Goal: Task Accomplishment & Management: Complete application form

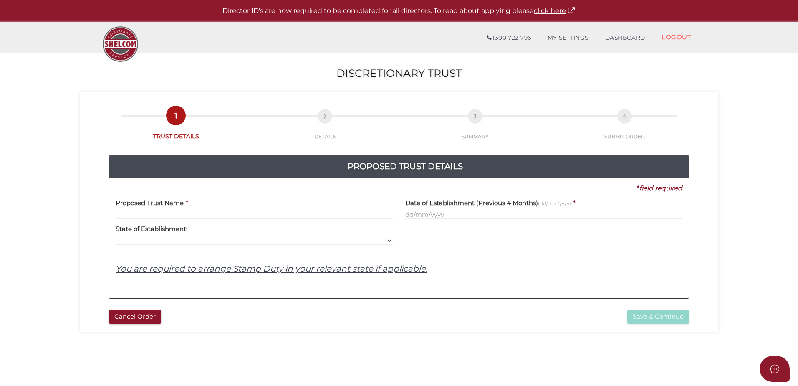
select select
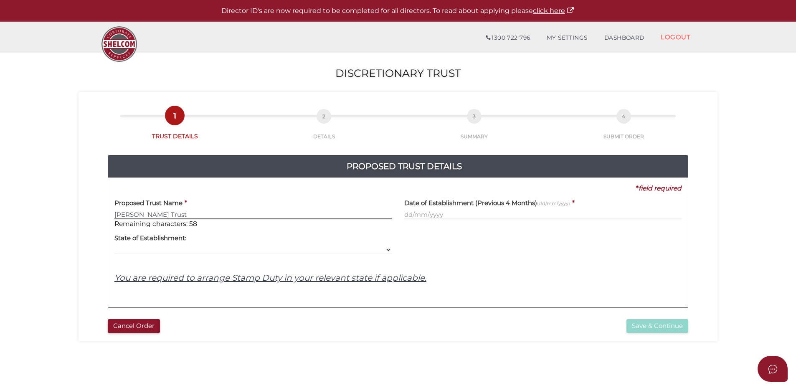
type input "[PERSON_NAME] Trust"
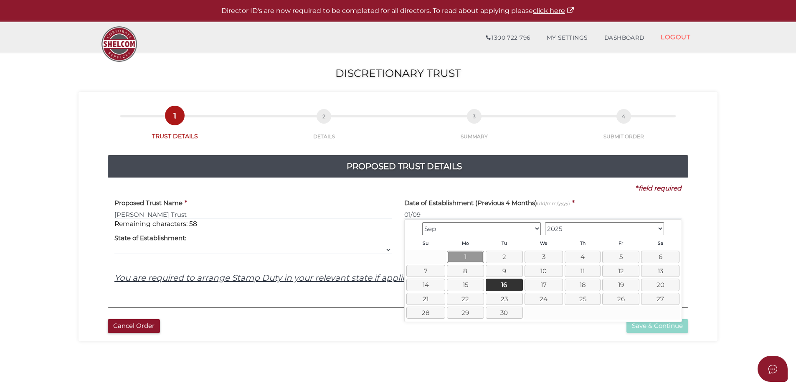
click at [461, 259] on link "1" at bounding box center [465, 257] width 37 height 12
type input "01/09/2025"
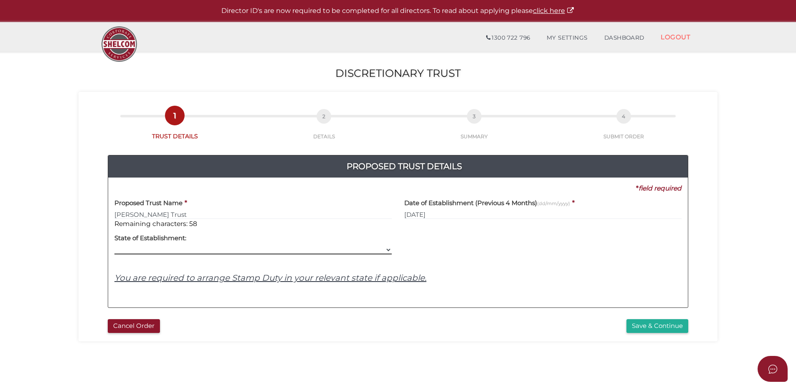
click at [385, 250] on select "VIC ACT NSW NT QLD TAS WA SA" at bounding box center [252, 249] width 277 height 9
select select "VIC"
click at [114, 245] on select "VIC ACT NSW NT QLD TAS WA SA" at bounding box center [252, 249] width 277 height 9
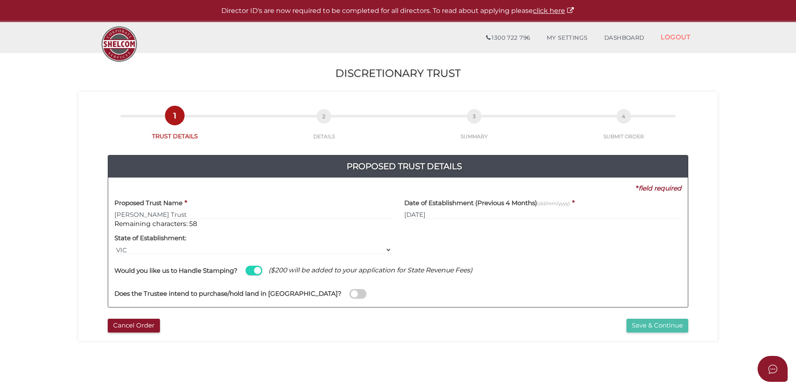
click at [648, 325] on button "Save & Continue" at bounding box center [657, 326] width 62 height 14
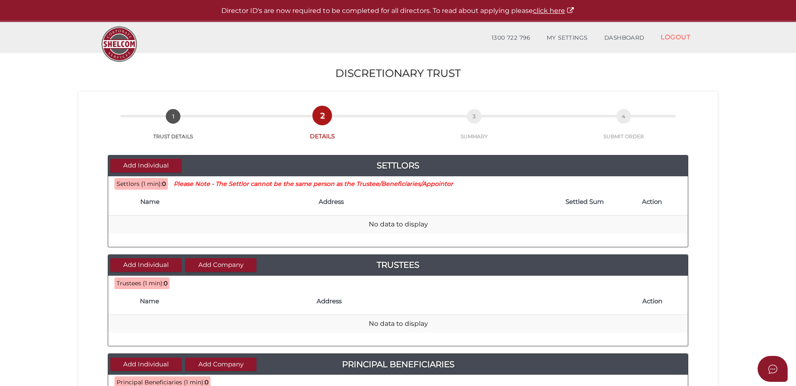
click at [175, 210] on th "Name" at bounding box center [225, 202] width 178 height 27
click at [169, 165] on button "Add Individual" at bounding box center [145, 166] width 71 height 14
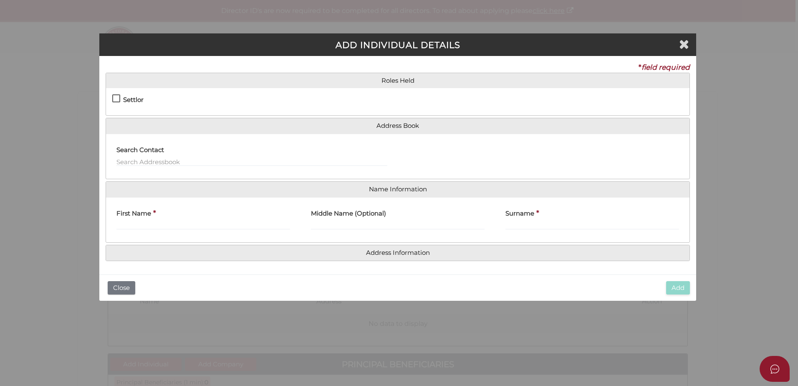
click at [118, 99] on label "Settlor" at bounding box center [127, 101] width 31 height 10
checkbox input "true"
type input "10"
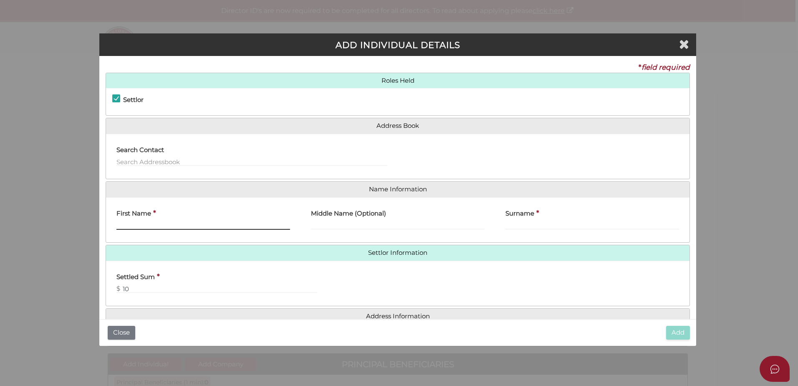
click at [168, 221] on input "First Name" at bounding box center [204, 224] width 174 height 9
type input "[PERSON_NAME]"
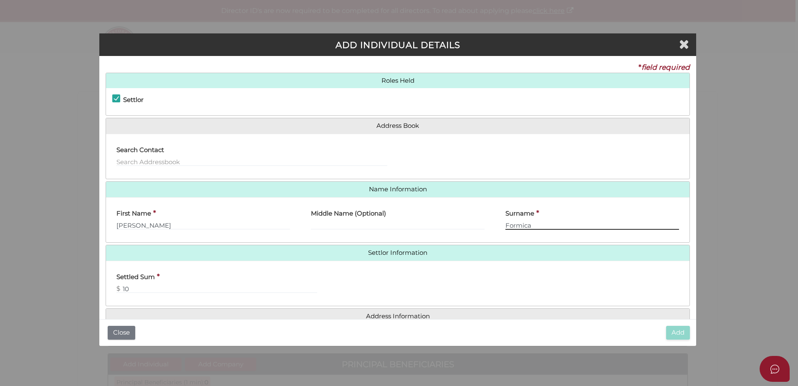
type input "Formica"
click at [174, 285] on input "10" at bounding box center [217, 288] width 201 height 9
click at [293, 322] on div "Add Close" at bounding box center [397, 332] width 597 height 27
click at [255, 287] on input "10" at bounding box center [217, 288] width 201 height 9
type input "10"
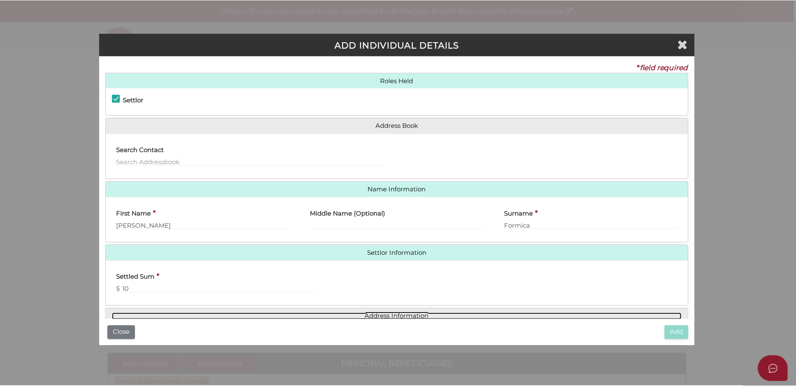
scroll to position [1, 0]
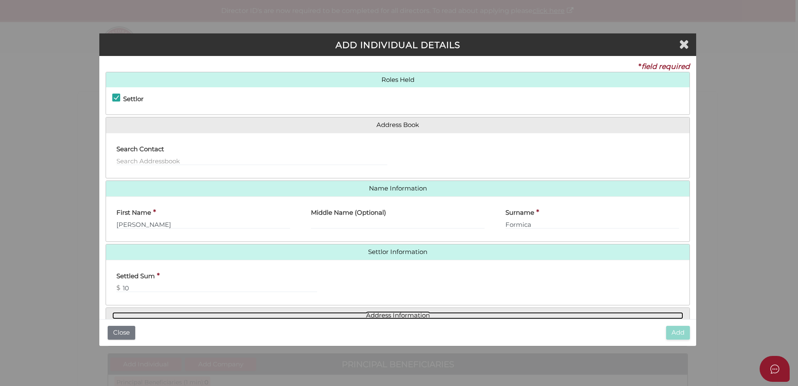
click at [403, 316] on link "Address Information" at bounding box center [397, 315] width 571 height 7
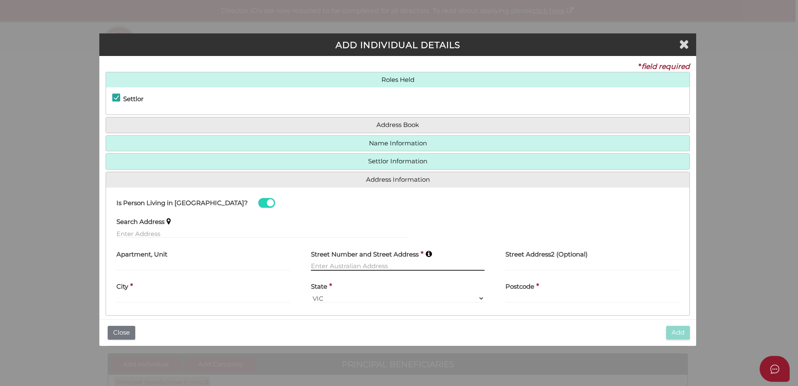
click at [321, 266] on input "text" at bounding box center [398, 265] width 174 height 9
type input "[STREET_ADDRESS]"
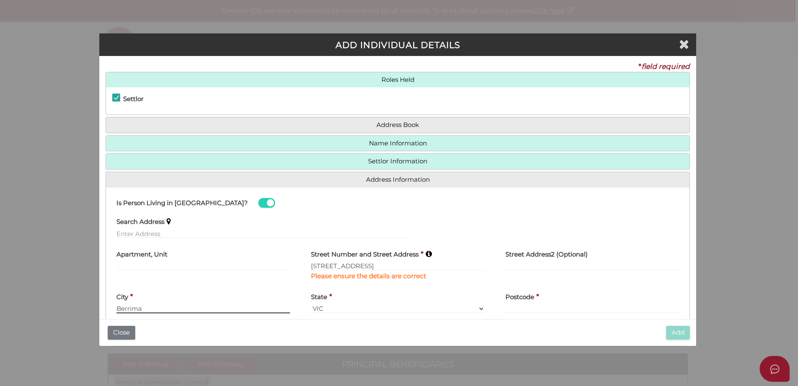
type input "Berrima"
click at [477, 308] on select "VIC ACT [GEOGRAPHIC_DATA] [GEOGRAPHIC_DATA] QLD [GEOGRAPHIC_DATA] [GEOGRAPHIC_D…" at bounding box center [398, 308] width 174 height 9
select select "[GEOGRAPHIC_DATA]"
click at [311, 304] on select "VIC ACT NSW NT QLD TAS WA SA" at bounding box center [398, 308] width 174 height 9
click at [526, 308] on input "text" at bounding box center [593, 308] width 174 height 9
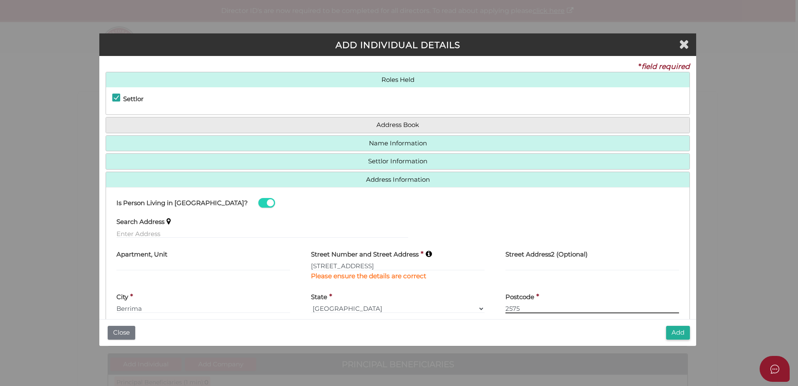
type input "2575"
click at [683, 333] on button "Add" at bounding box center [678, 333] width 24 height 14
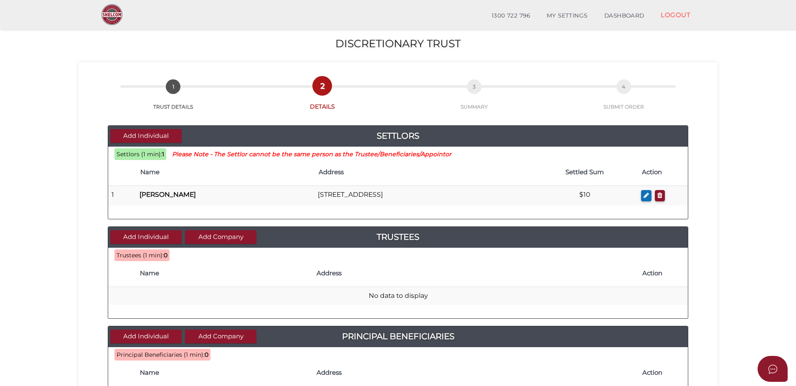
scroll to position [42, 0]
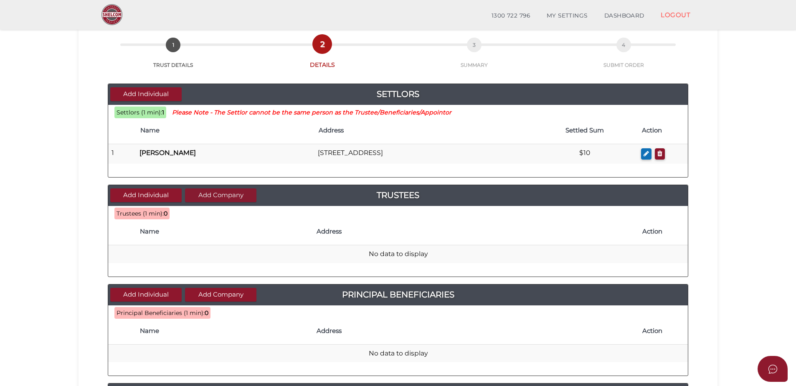
click at [205, 195] on button "Add Company" at bounding box center [220, 195] width 71 height 14
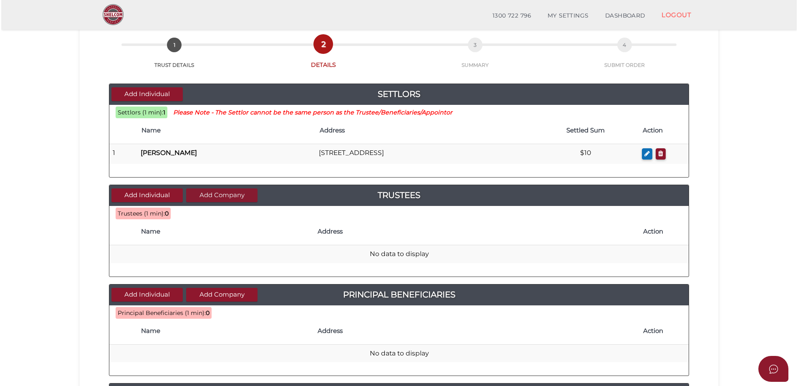
scroll to position [0, 0]
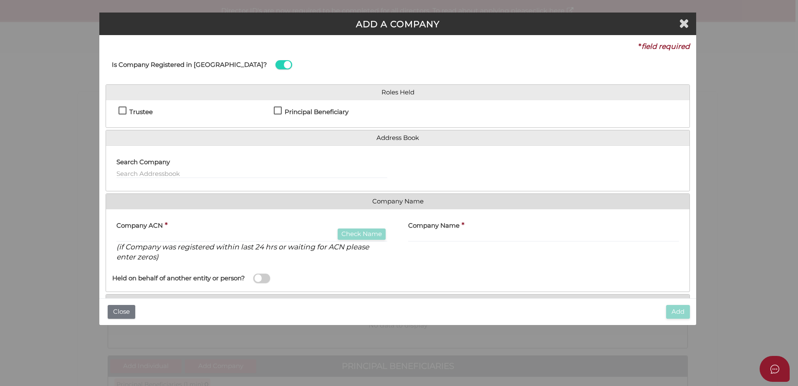
click at [121, 111] on label "Trustee" at bounding box center [136, 114] width 34 height 10
checkbox input "true"
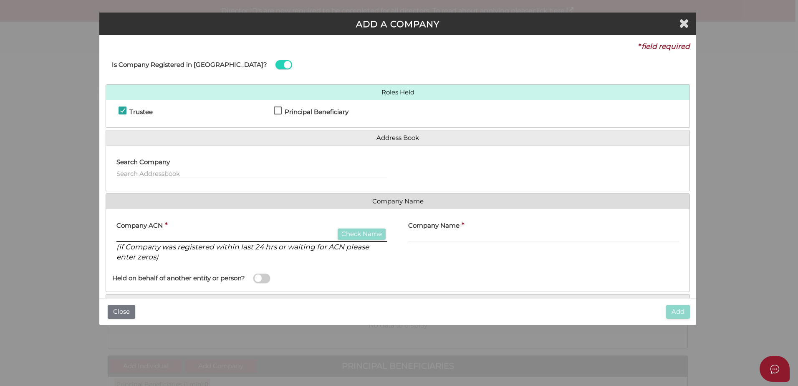
click at [202, 236] on input "text" at bounding box center [252, 237] width 271 height 9
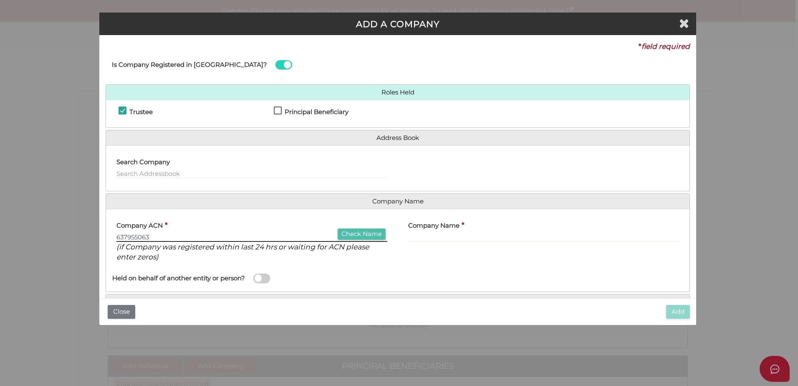
type input "637955063"
click at [372, 231] on button "Check Name" at bounding box center [362, 233] width 48 height 11
type input "PIZZOLO CUSTODIAN PTY LTD"
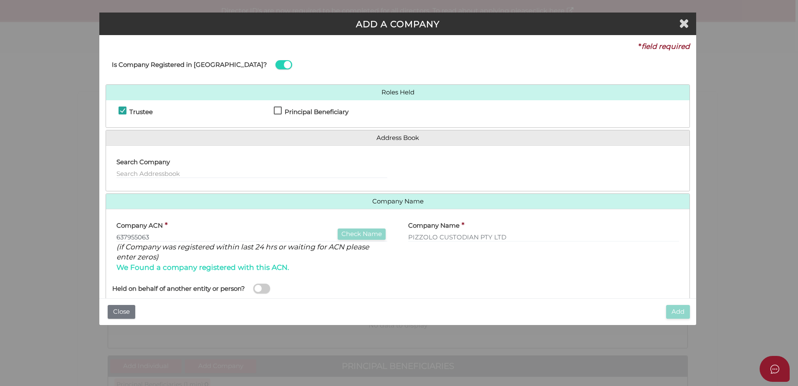
scroll to position [54, 0]
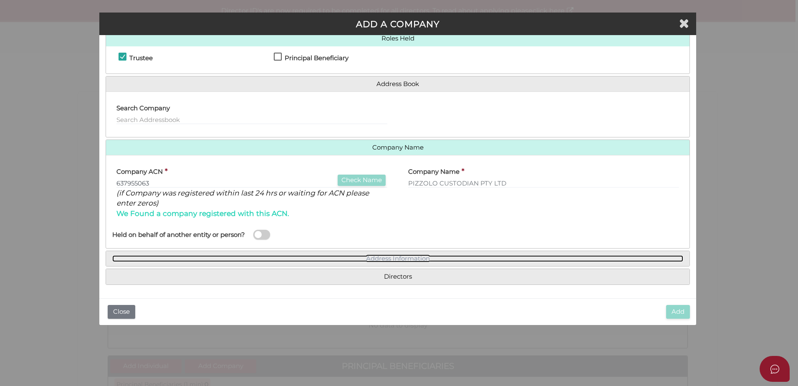
click at [396, 261] on link "Address Information" at bounding box center [397, 258] width 571 height 7
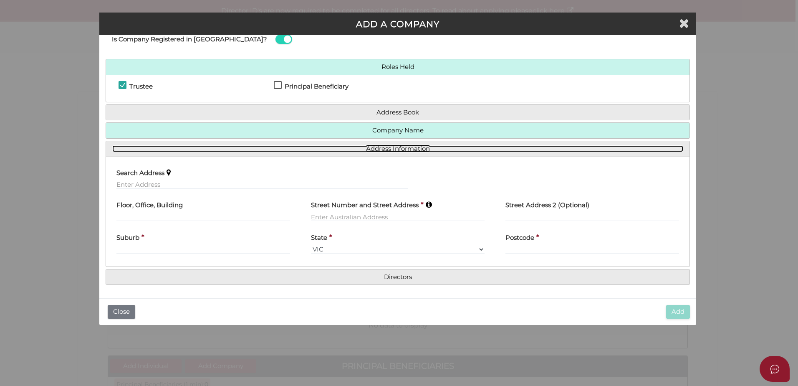
scroll to position [25, 0]
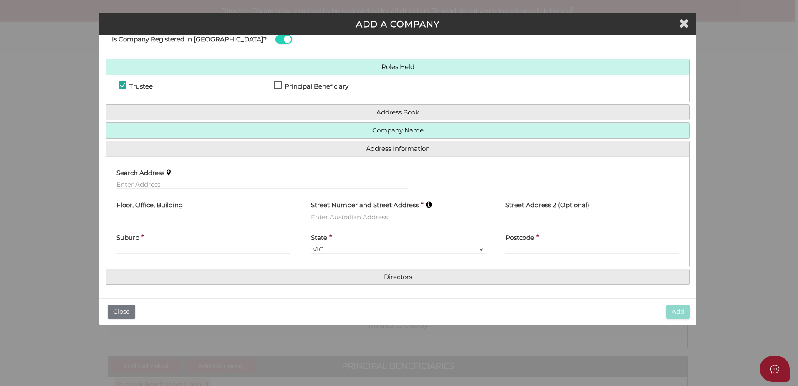
click at [322, 216] on input "text" at bounding box center [398, 216] width 174 height 9
type input "1c / 83 Gerrale Street"
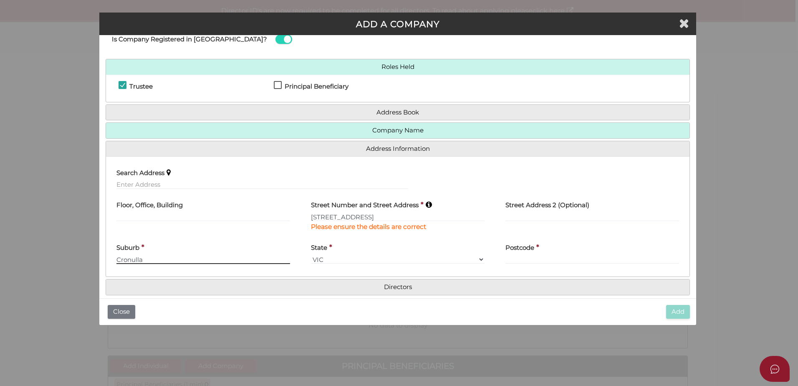
type input "Cronulla"
click at [477, 259] on select "VIC ACT NSW NT QLD TAS WA SA" at bounding box center [398, 259] width 174 height 9
select select "[GEOGRAPHIC_DATA]"
click at [311, 255] on select "VIC ACT NSW NT QLD TAS WA SA" at bounding box center [398, 259] width 174 height 9
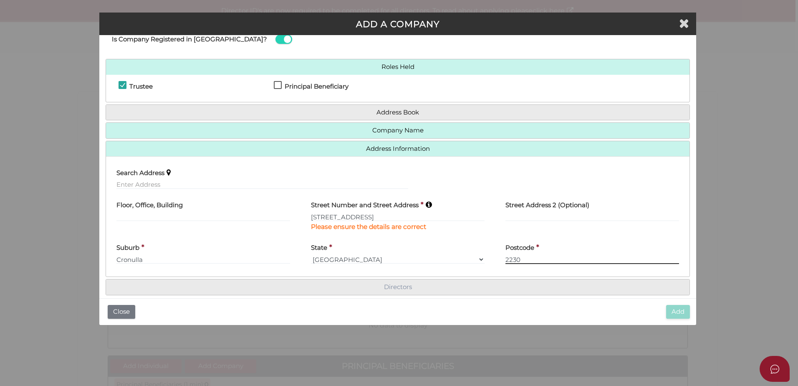
type input "2230"
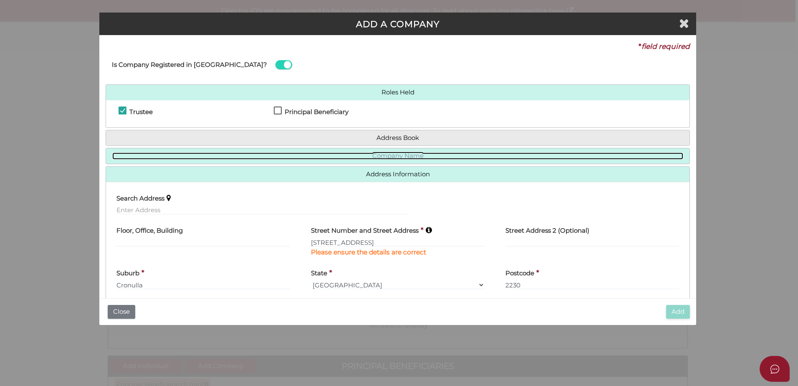
click at [410, 154] on link "Company Name" at bounding box center [397, 155] width 571 height 7
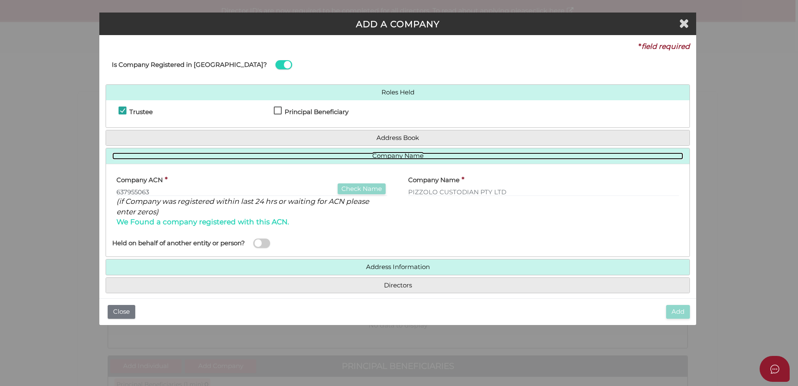
scroll to position [8, 0]
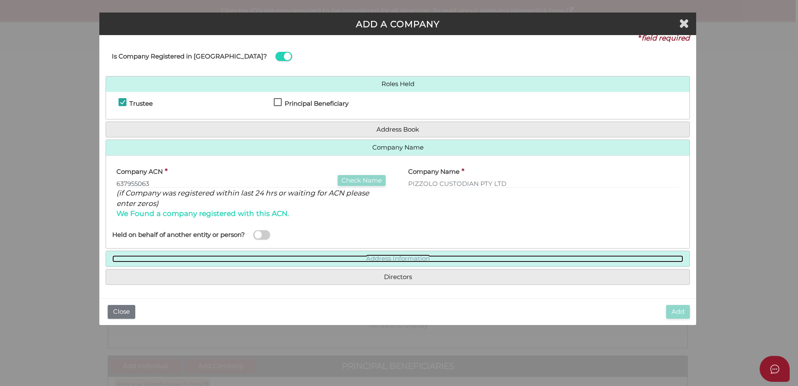
click at [397, 259] on link "Address Information" at bounding box center [397, 258] width 571 height 7
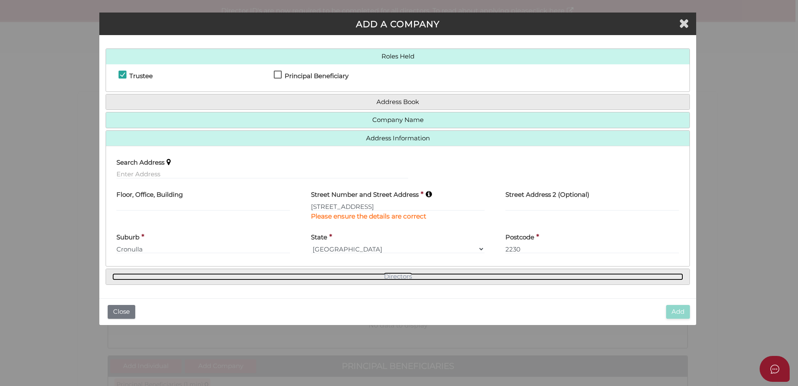
click at [407, 278] on link "Directors" at bounding box center [397, 276] width 571 height 7
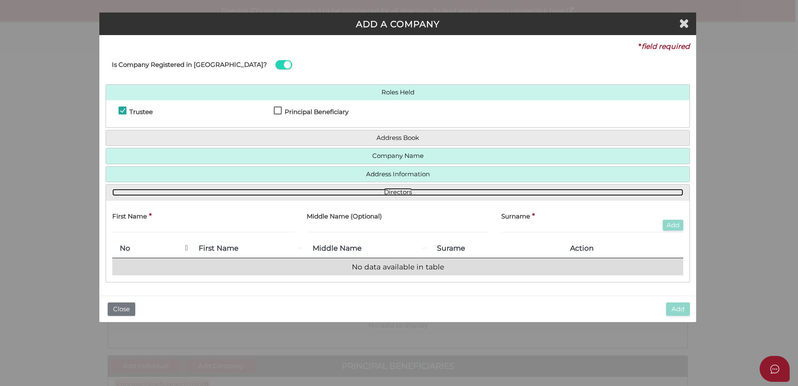
scroll to position [0, 0]
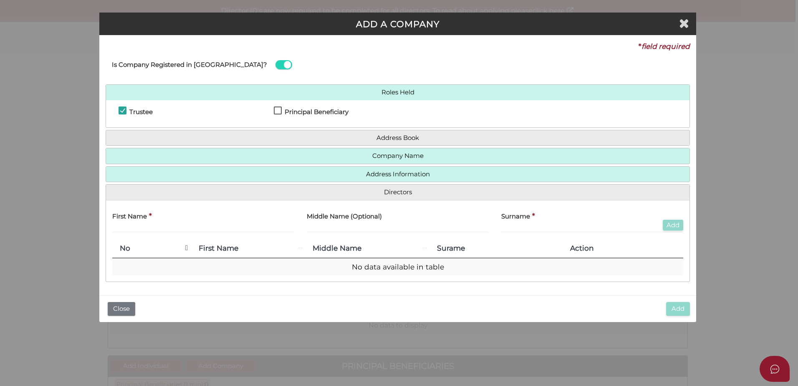
click at [370, 93] on h4 "Roles Held" at bounding box center [398, 92] width 584 height 15
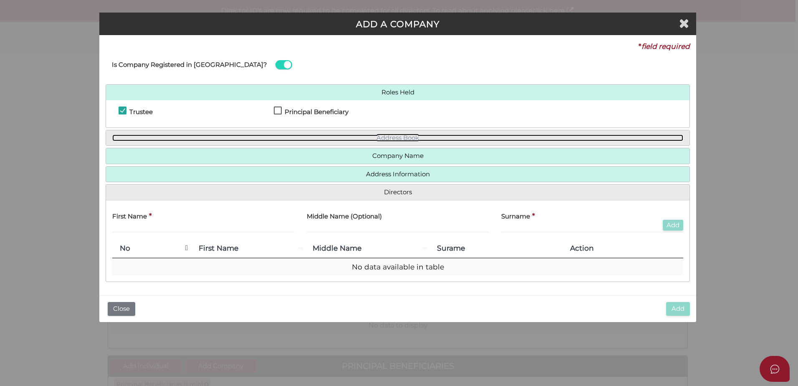
click at [401, 141] on link "Address Book" at bounding box center [397, 137] width 571 height 7
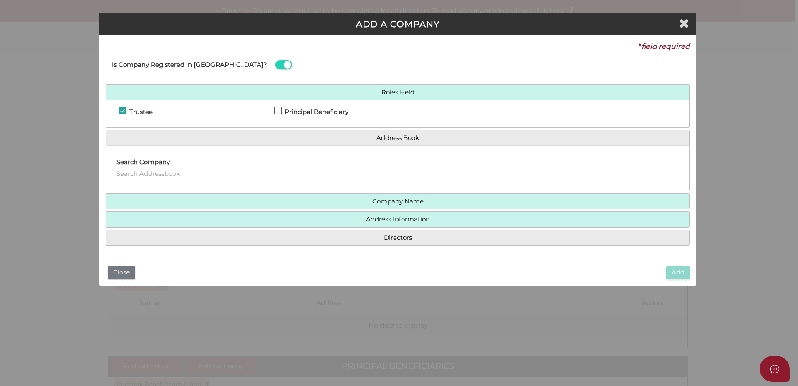
click at [397, 93] on h4 "Roles Held" at bounding box center [398, 92] width 584 height 15
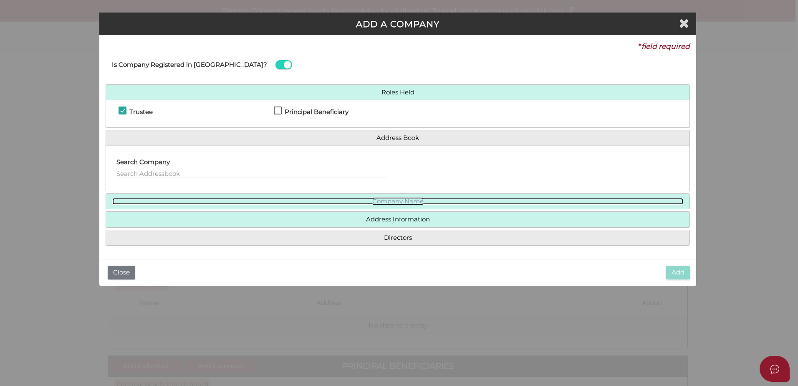
click at [395, 198] on link "Company Name" at bounding box center [397, 201] width 571 height 7
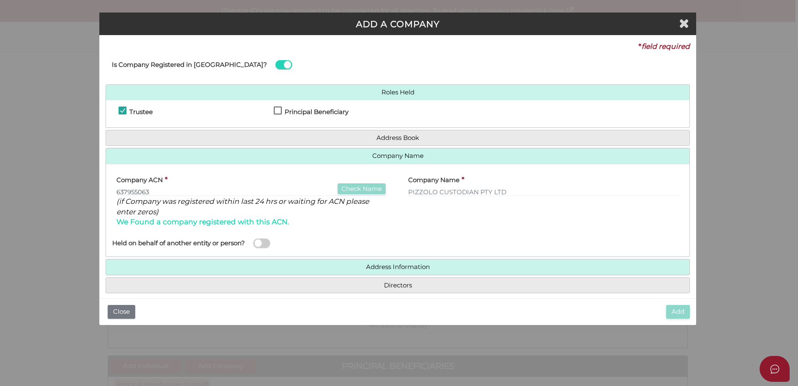
click at [428, 271] on h4 "Address Information" at bounding box center [398, 266] width 584 height 15
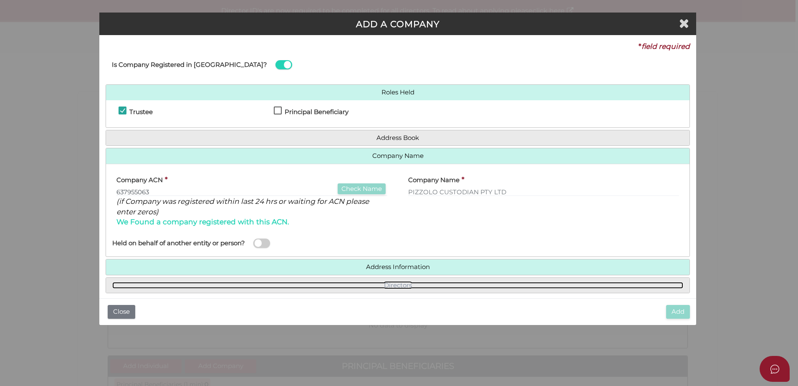
click at [389, 287] on link "Directors" at bounding box center [397, 285] width 571 height 7
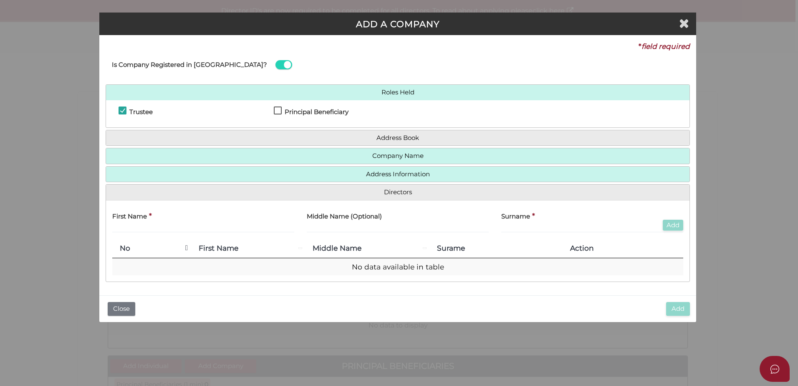
click at [480, 94] on h4 "Roles Held" at bounding box center [398, 92] width 584 height 15
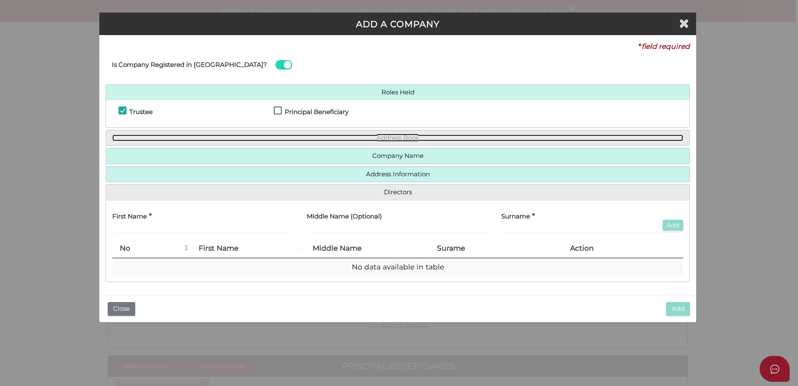
click at [456, 140] on link "Address Book" at bounding box center [397, 137] width 571 height 7
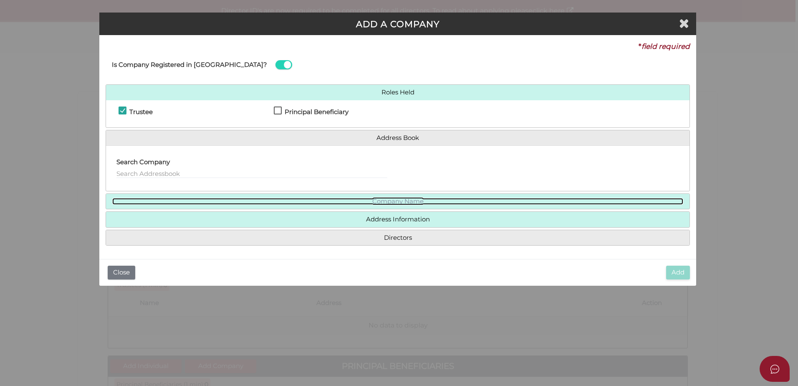
click at [425, 200] on link "Company Name" at bounding box center [397, 201] width 571 height 7
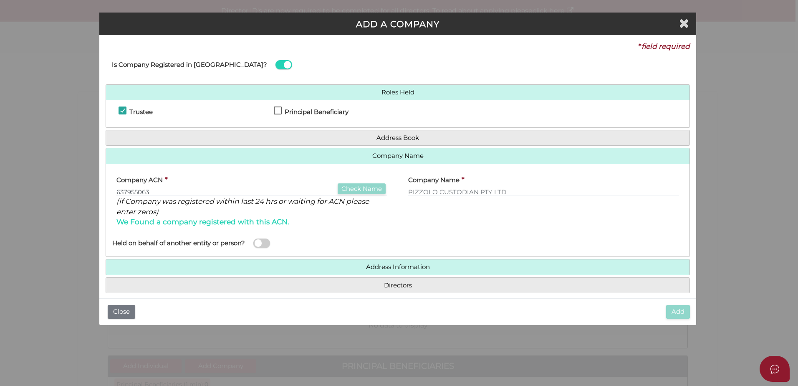
click at [266, 244] on span at bounding box center [261, 243] width 17 height 10
click at [0, 0] on input "checkbox" at bounding box center [0, 0] width 0 height 0
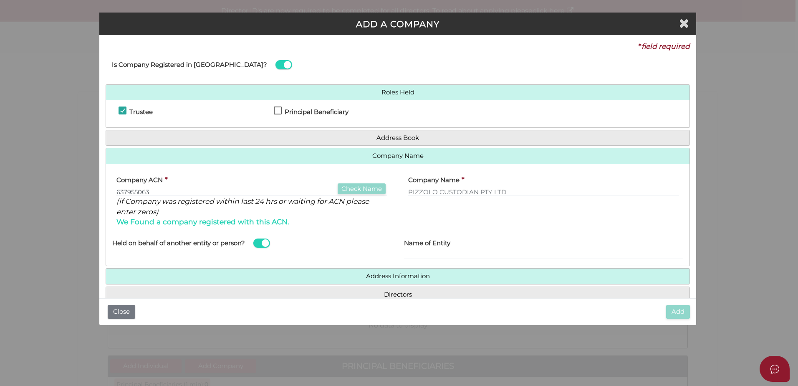
click at [265, 243] on span at bounding box center [261, 243] width 17 height 10
click at [0, 0] on input "checkbox" at bounding box center [0, 0] width 0 height 0
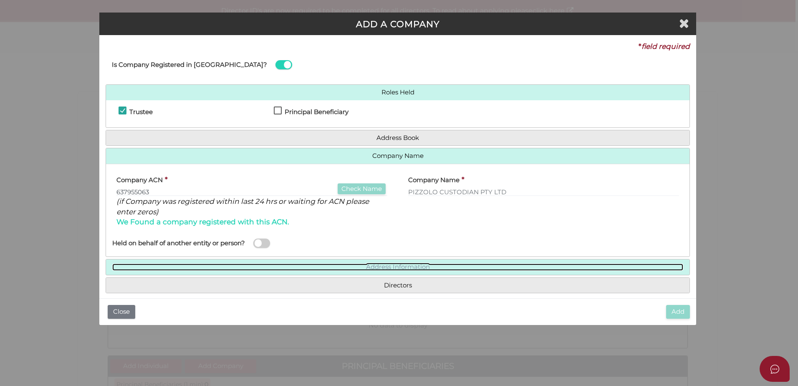
click at [368, 269] on link "Address Information" at bounding box center [397, 266] width 571 height 7
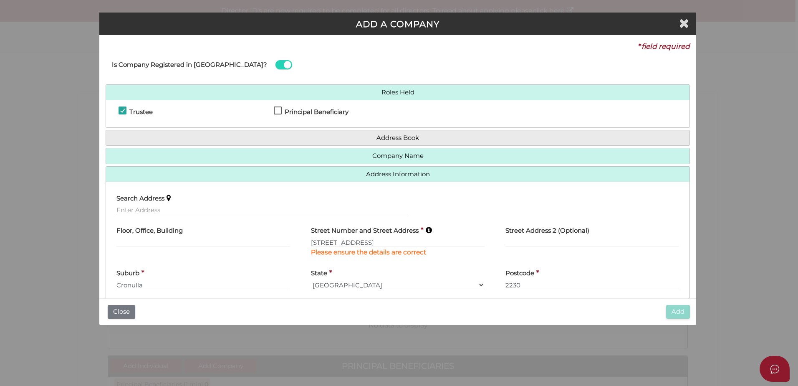
click at [335, 254] on b "Please ensure the details are correct" at bounding box center [368, 252] width 115 height 8
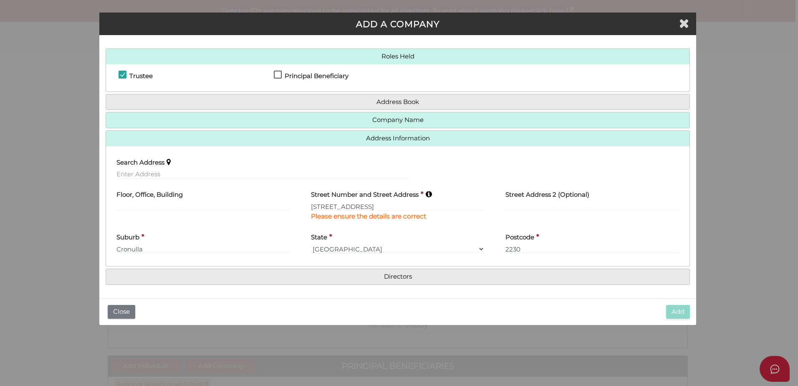
click at [396, 280] on h4 "Directors" at bounding box center [398, 276] width 584 height 15
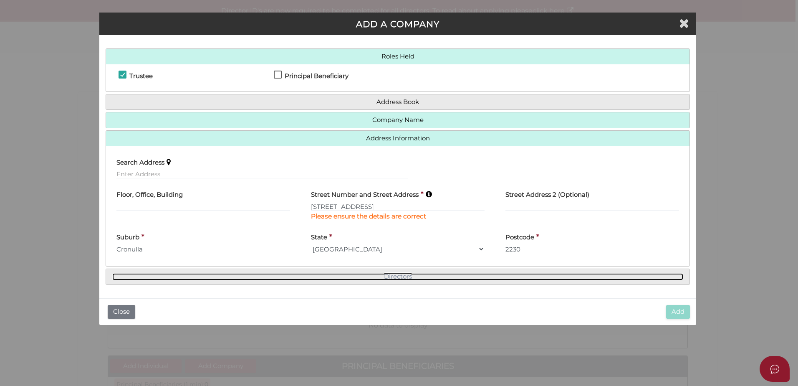
click at [396, 276] on link "Directors" at bounding box center [397, 276] width 571 height 7
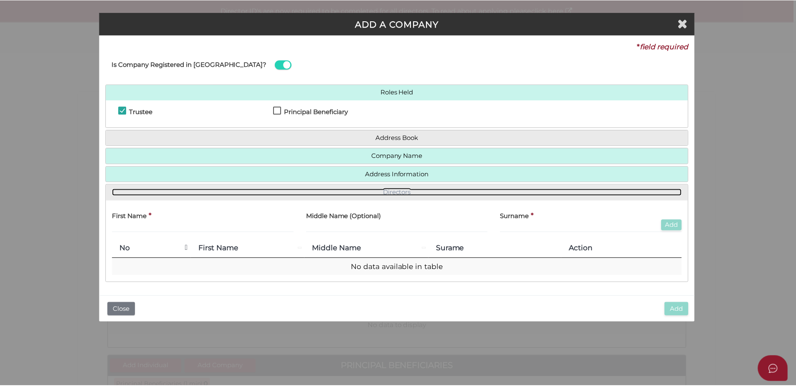
scroll to position [0, 0]
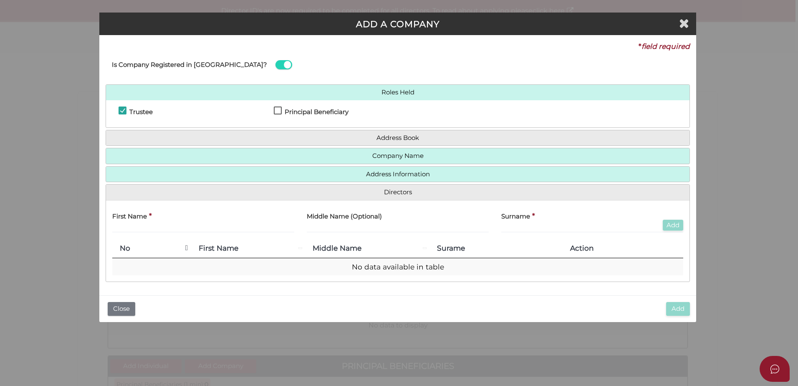
click at [186, 248] on th "No" at bounding box center [151, 248] width 79 height 19
click at [149, 225] on input "text" at bounding box center [203, 227] width 182 height 9
type input "Carmel"
type input "Gangemi"
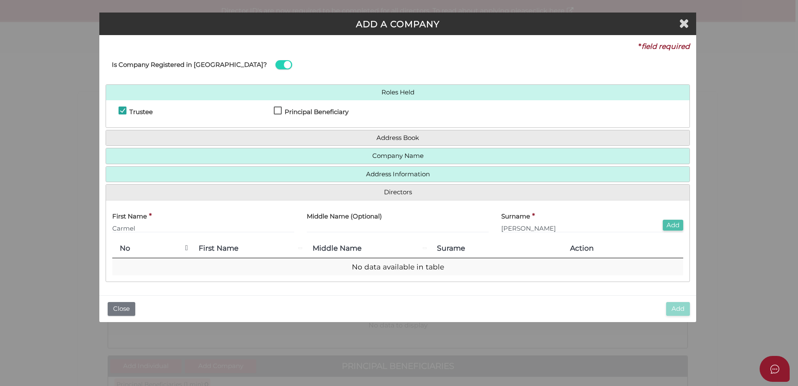
click at [673, 224] on button "Add" at bounding box center [673, 225] width 20 height 11
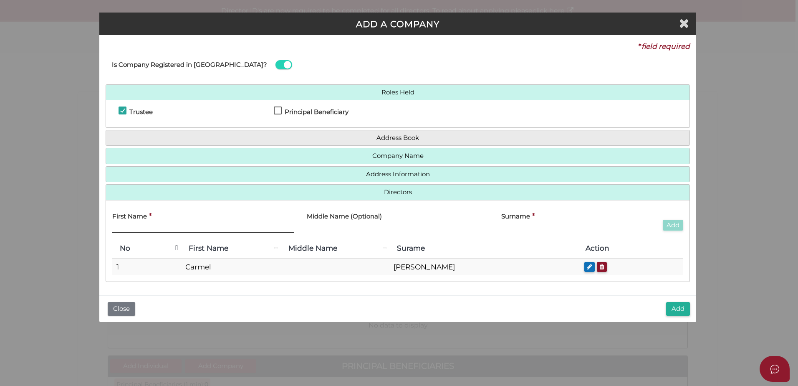
click at [137, 226] on input "text" at bounding box center [203, 227] width 182 height 9
type input "Rosalia"
type input "Formica"
click at [676, 310] on button "Add" at bounding box center [678, 309] width 24 height 14
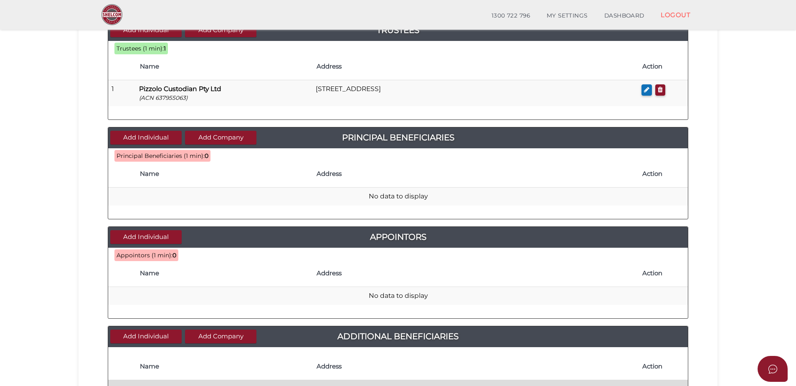
scroll to position [123, 0]
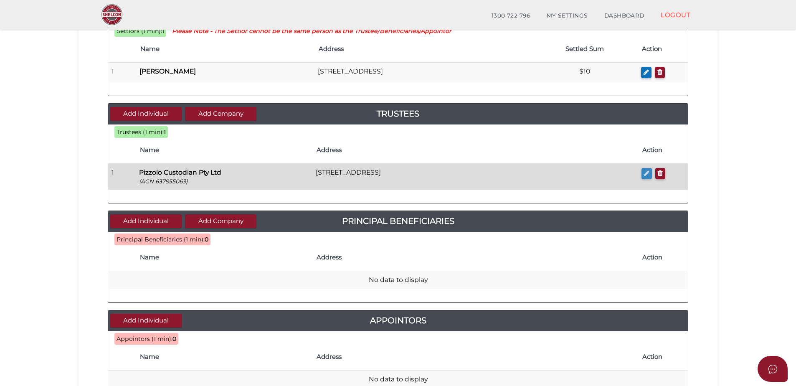
click at [647, 173] on icon "button" at bounding box center [646, 173] width 5 height 6
checkbox input "true"
type input "637955063"
type input "Pizzolo Custodian Pty Ltd"
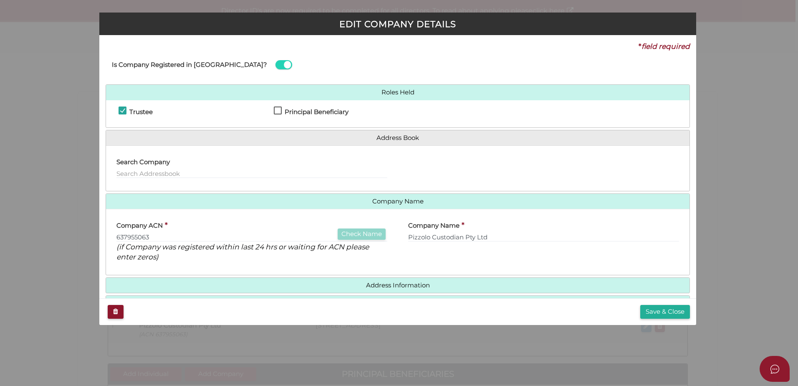
scroll to position [27, 0]
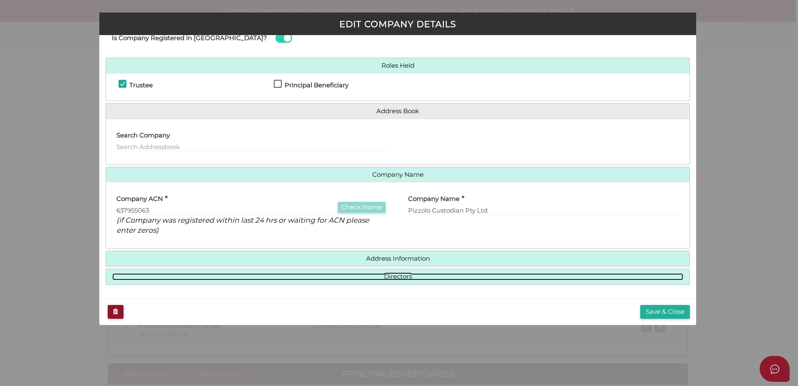
click at [419, 279] on link "Directors" at bounding box center [397, 276] width 571 height 7
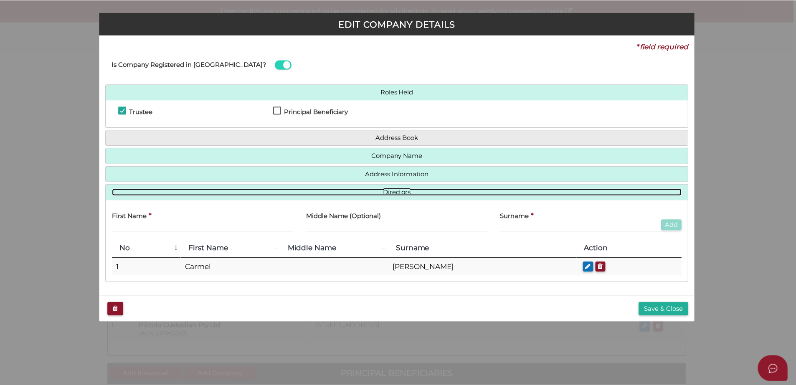
scroll to position [0, 0]
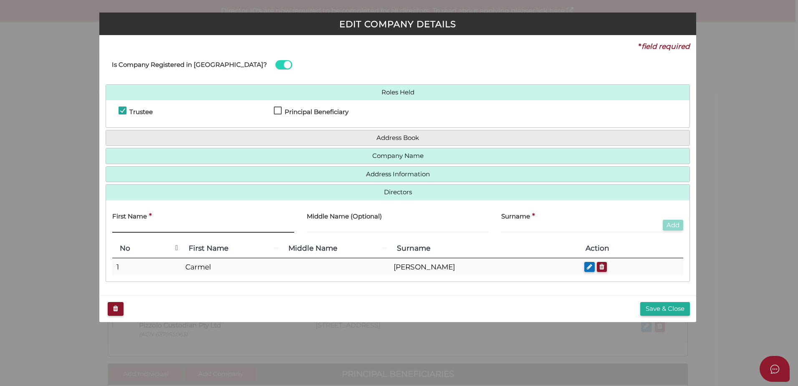
click at [155, 223] on input "text" at bounding box center [203, 227] width 182 height 9
type input "[PERSON_NAME]"
type input "Formica"
click at [675, 228] on button "Add" at bounding box center [673, 225] width 20 height 11
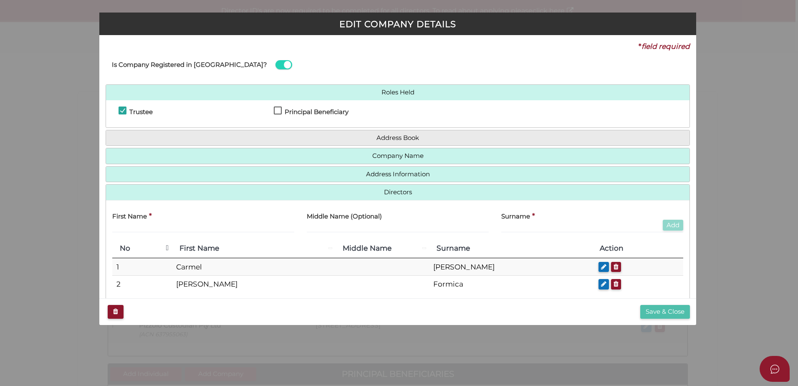
click at [659, 312] on button "Save & Close" at bounding box center [666, 312] width 50 height 14
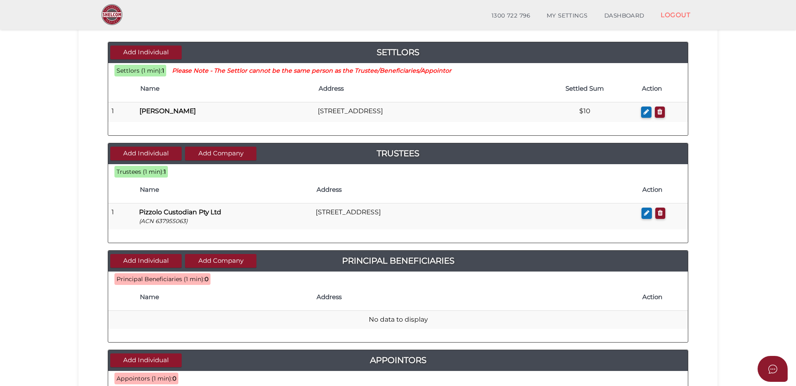
scroll to position [167, 0]
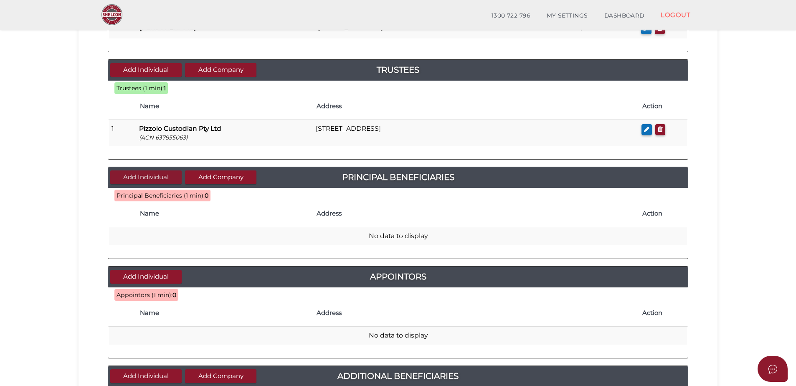
click at [136, 175] on button "Add Individual" at bounding box center [145, 177] width 71 height 14
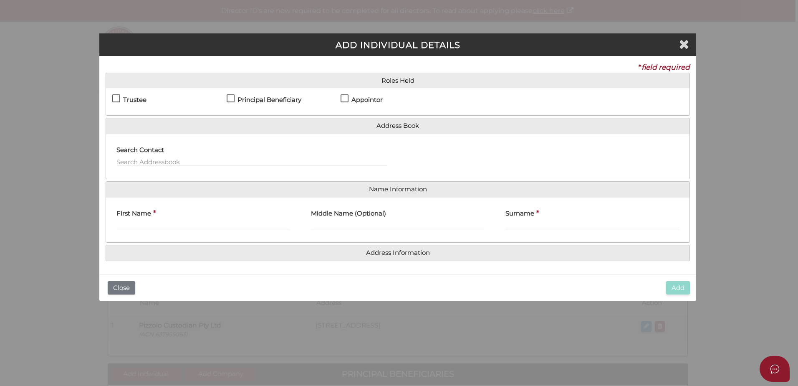
click at [231, 100] on label "Principal Beneficiary" at bounding box center [264, 101] width 75 height 10
checkbox input "true"
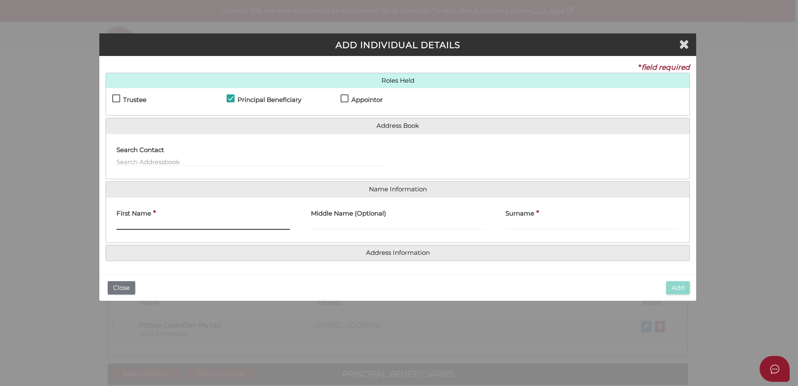
click at [156, 225] on input "First Name" at bounding box center [204, 224] width 174 height 9
click at [161, 160] on input "text" at bounding box center [252, 161] width 271 height 9
click at [201, 218] on div "First Name *" at bounding box center [204, 217] width 174 height 26
click at [196, 227] on input "First Name" at bounding box center [204, 224] width 174 height 9
type input "Angelina"
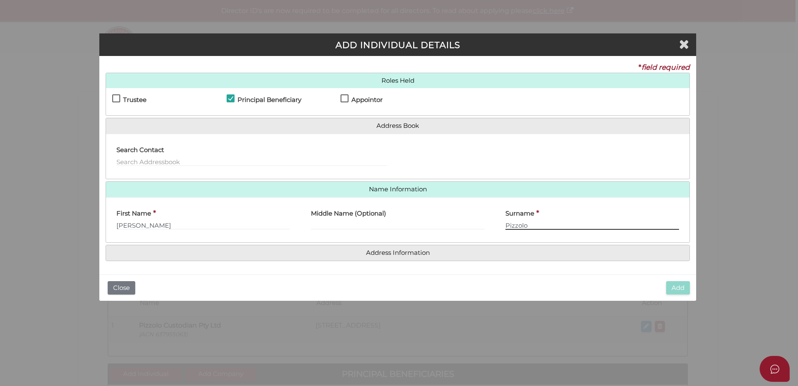
type input "Pizzolo"
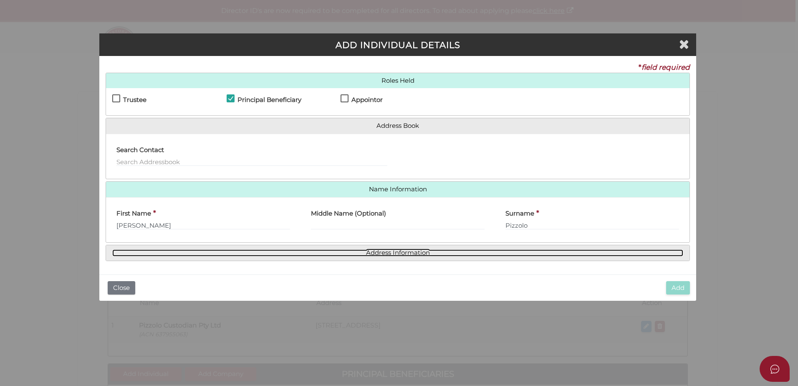
click at [386, 252] on link "Address Information" at bounding box center [397, 252] width 571 height 7
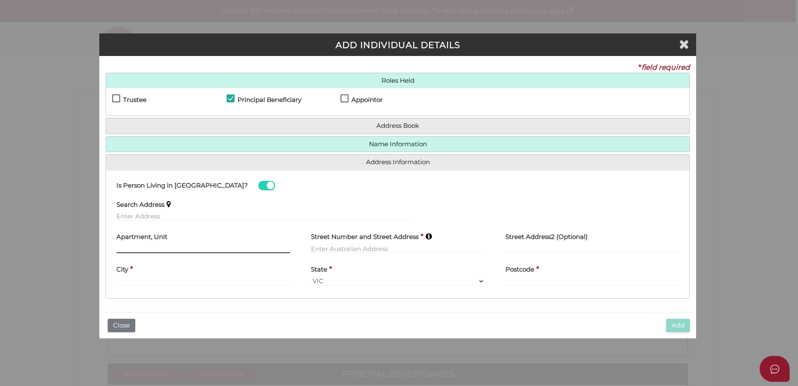
click at [167, 249] on input "text" at bounding box center [204, 248] width 174 height 9
type input "i"
type input "1C"
type input "83 Gerrale Street"
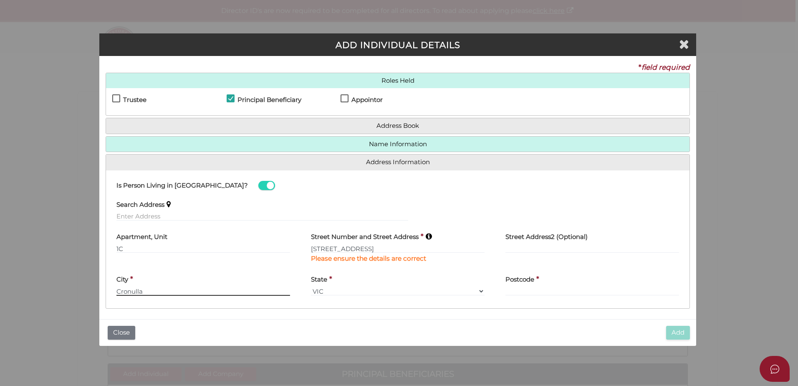
type input "Cronulla"
click at [482, 292] on select "VIC ACT [GEOGRAPHIC_DATA] [GEOGRAPHIC_DATA] QLD [GEOGRAPHIC_DATA] [GEOGRAPHIC_D…" at bounding box center [398, 290] width 174 height 9
select select "[GEOGRAPHIC_DATA]"
click at [311, 286] on select "VIC ACT [GEOGRAPHIC_DATA] [GEOGRAPHIC_DATA] QLD [GEOGRAPHIC_DATA] [GEOGRAPHIC_D…" at bounding box center [398, 290] width 174 height 9
drag, startPoint x: 509, startPoint y: 291, endPoint x: 519, endPoint y: 286, distance: 10.9
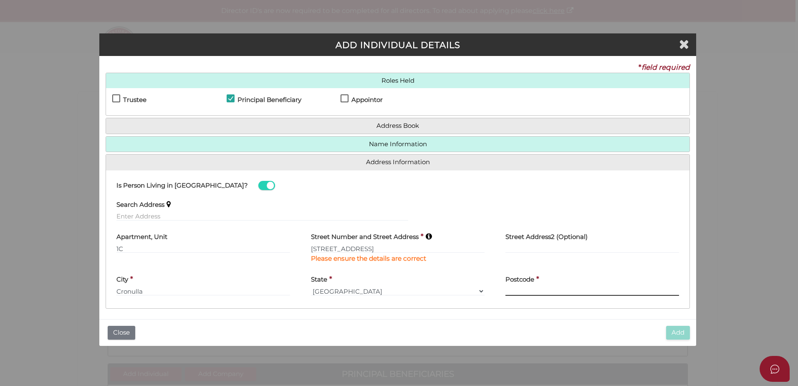
click at [511, 290] on input "text" at bounding box center [593, 290] width 174 height 9
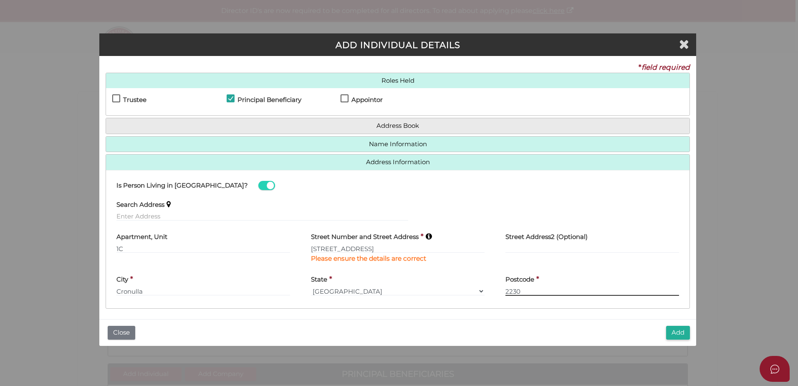
type input "2230"
click at [681, 332] on button "Add" at bounding box center [678, 333] width 24 height 14
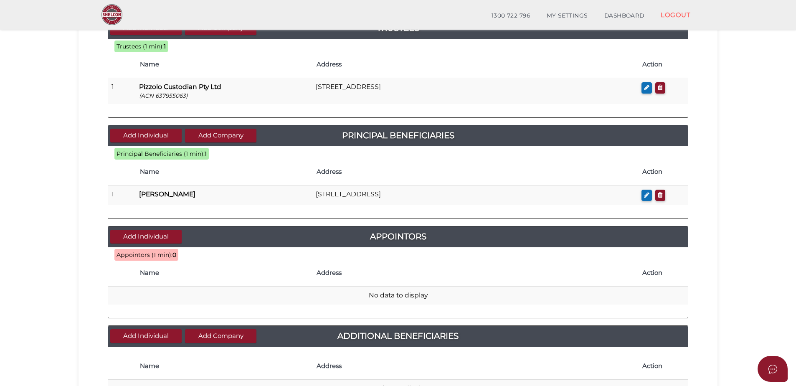
scroll to position [167, 0]
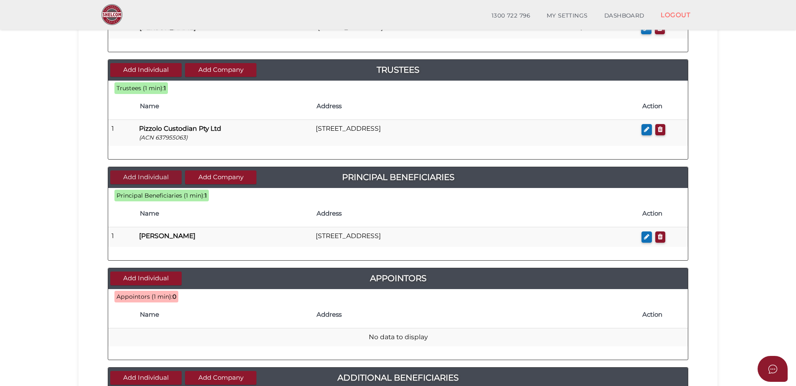
click at [146, 178] on button "Add Individual" at bounding box center [145, 177] width 71 height 14
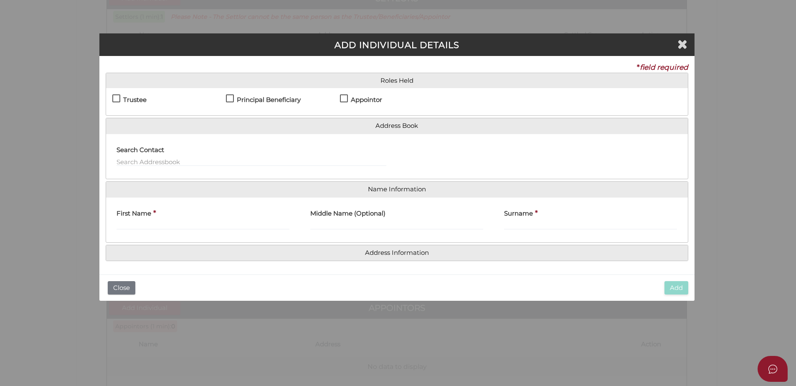
scroll to position [0, 0]
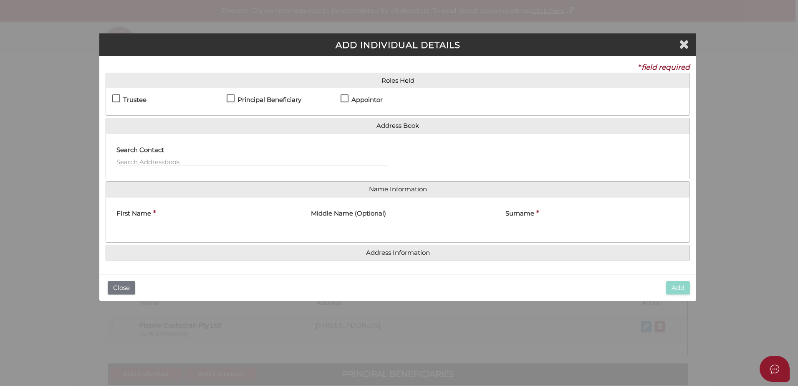
click at [231, 98] on label "Principal Beneficiary" at bounding box center [264, 101] width 75 height 10
checkbox input "true"
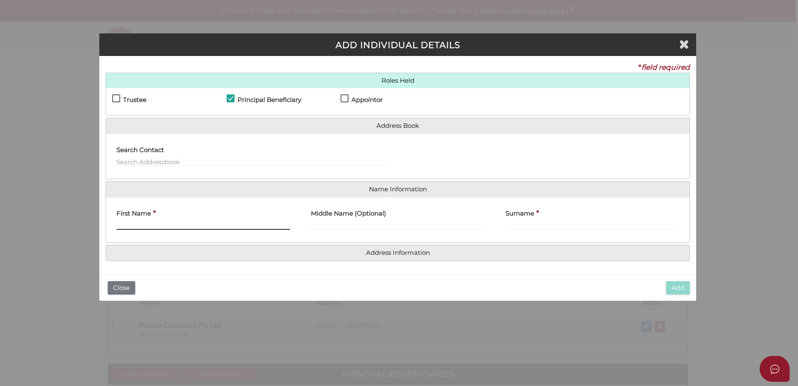
click at [142, 223] on input "First Name" at bounding box center [204, 224] width 174 height 9
type input "Carmel"
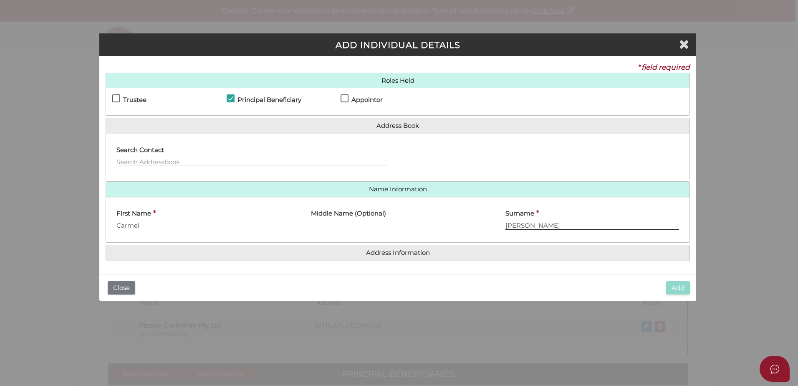
type input "[PERSON_NAME]"
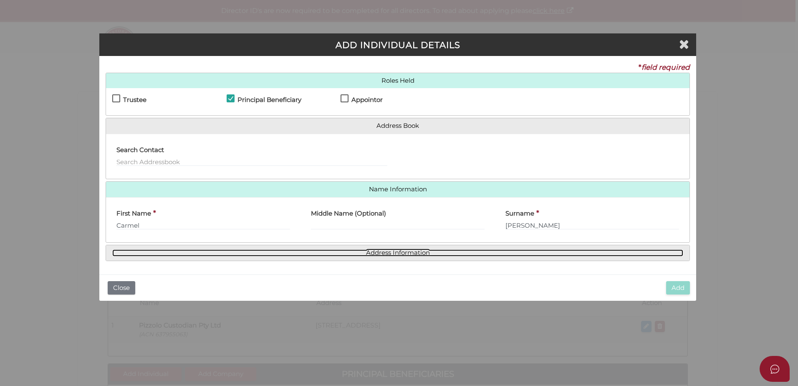
click at [373, 256] on link "Address Information" at bounding box center [397, 252] width 571 height 7
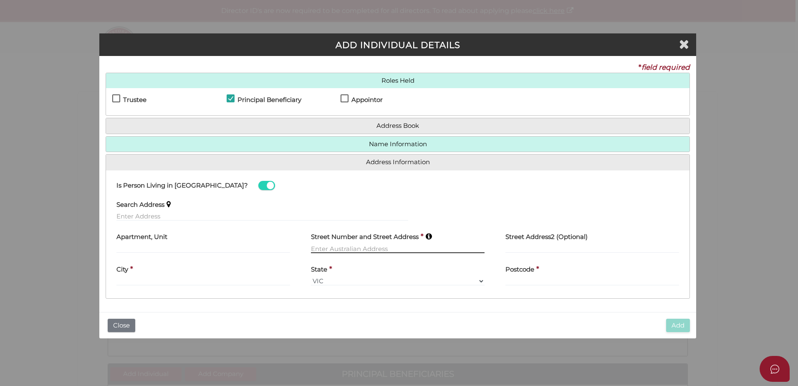
click at [326, 250] on input "text" at bounding box center [398, 248] width 174 height 9
type input "[STREET_ADDRESS][PERSON_NAME]"
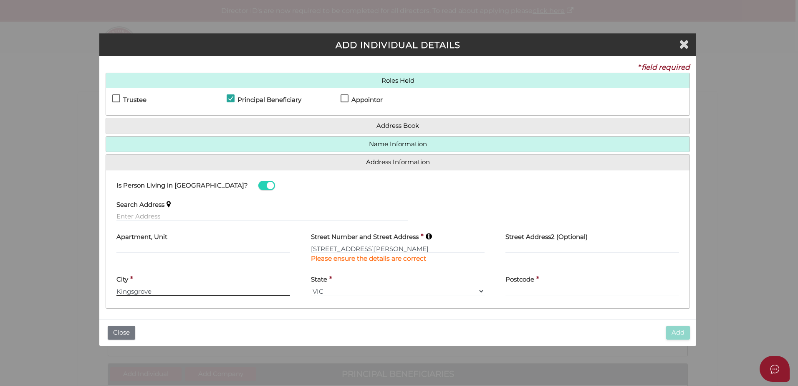
type input "Kingsgrove"
click at [481, 294] on select "VIC ACT [GEOGRAPHIC_DATA] [GEOGRAPHIC_DATA] QLD [GEOGRAPHIC_DATA] [GEOGRAPHIC_D…" at bounding box center [398, 290] width 174 height 9
select select "[GEOGRAPHIC_DATA]"
click at [311, 286] on select "VIC ACT [GEOGRAPHIC_DATA] [GEOGRAPHIC_DATA] QLD [GEOGRAPHIC_DATA] [GEOGRAPHIC_D…" at bounding box center [398, 290] width 174 height 9
click at [523, 289] on input "text" at bounding box center [593, 290] width 174 height 9
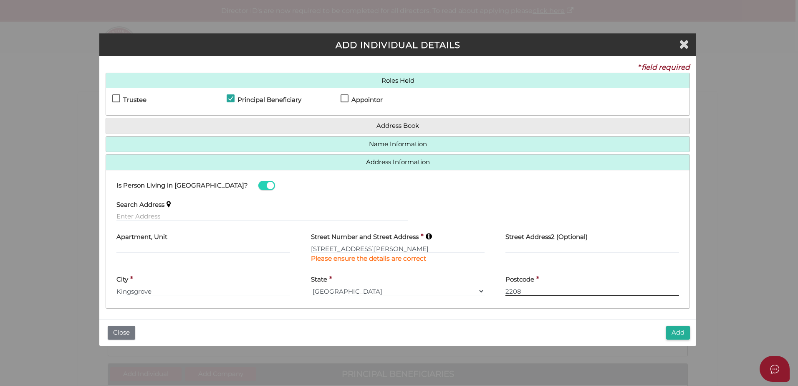
type input "2208"
click at [679, 329] on button "Add" at bounding box center [678, 333] width 24 height 14
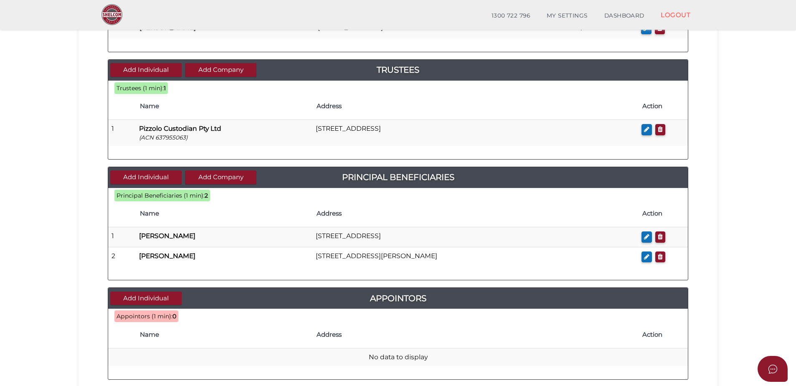
scroll to position [209, 0]
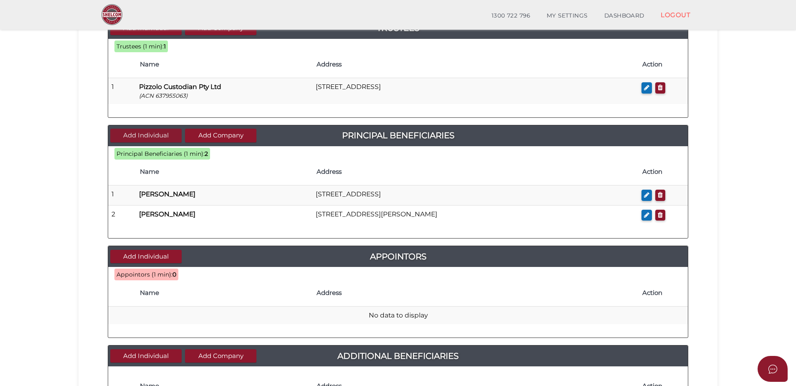
click at [152, 139] on button "Add Individual" at bounding box center [145, 136] width 71 height 14
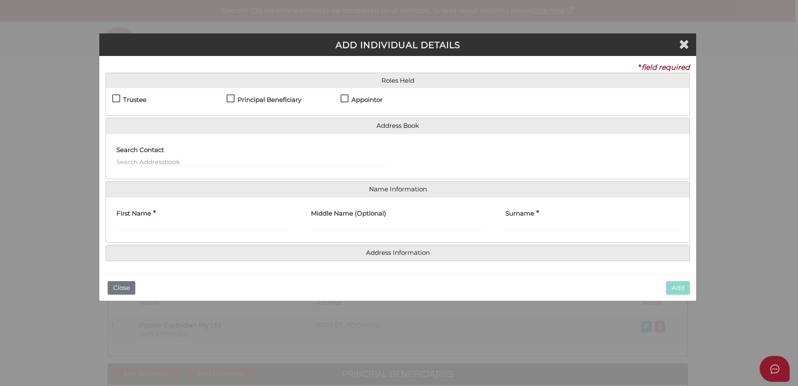
click at [231, 99] on label "Principal Beneficiary" at bounding box center [264, 101] width 75 height 10
checkbox input "true"
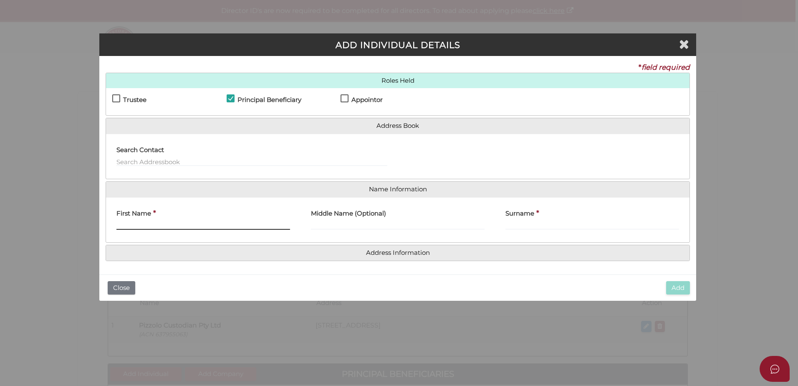
click at [131, 223] on input "First Name" at bounding box center [204, 224] width 174 height 9
type input "[PERSON_NAME]"
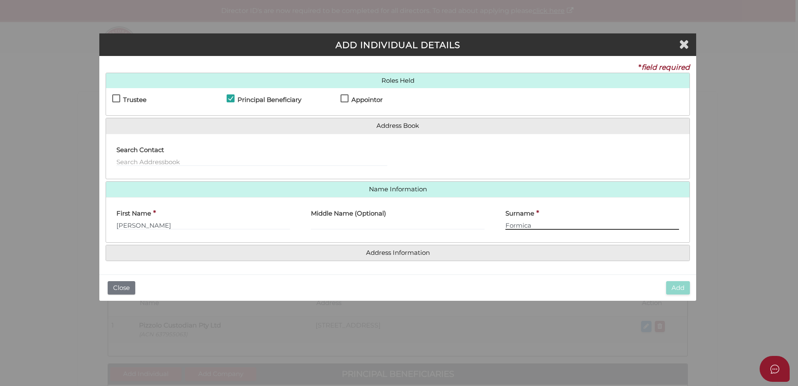
type input "Formica"
click at [354, 248] on h4 "Address Information" at bounding box center [398, 252] width 584 height 15
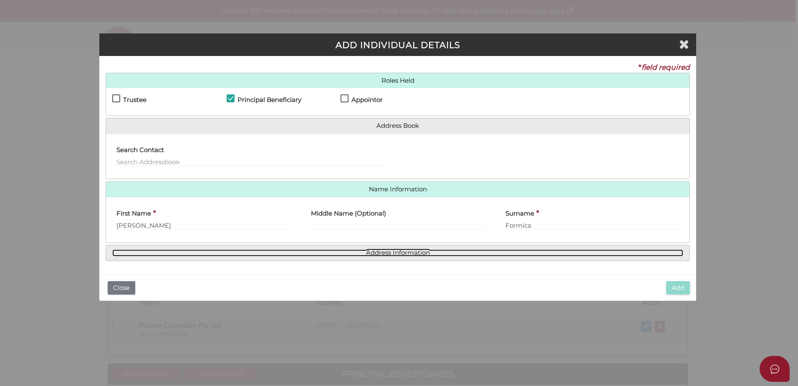
click at [363, 256] on link "Address Information" at bounding box center [397, 252] width 571 height 7
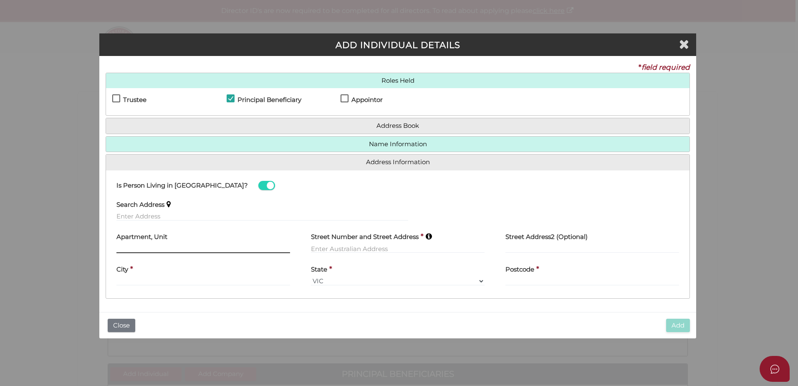
click at [170, 251] on input "text" at bounding box center [204, 248] width 174 height 9
type input "6"
type input "[STREET_ADDRESS]"
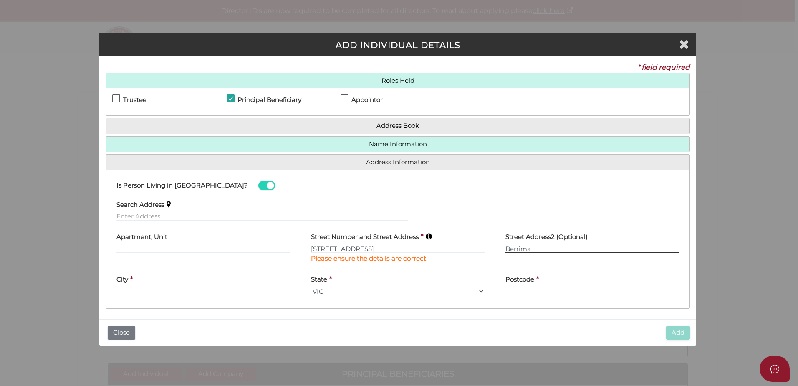
click at [545, 251] on input "Berrima" at bounding box center [593, 248] width 174 height 9
type input "B"
type input "Berrima"
click at [477, 292] on select "VIC ACT [GEOGRAPHIC_DATA] [GEOGRAPHIC_DATA] QLD [GEOGRAPHIC_DATA] [GEOGRAPHIC_D…" at bounding box center [398, 290] width 174 height 9
select select "[GEOGRAPHIC_DATA]"
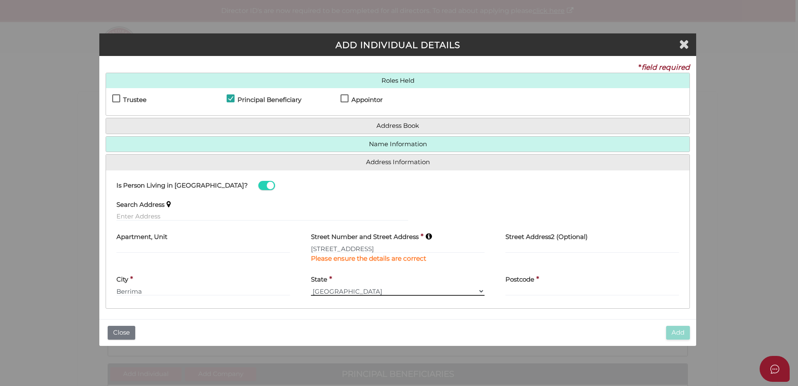
click at [311, 286] on select "VIC ACT [GEOGRAPHIC_DATA] [GEOGRAPHIC_DATA] QLD [GEOGRAPHIC_DATA] [GEOGRAPHIC_D…" at bounding box center [398, 290] width 174 height 9
click at [514, 291] on input "text" at bounding box center [593, 290] width 174 height 9
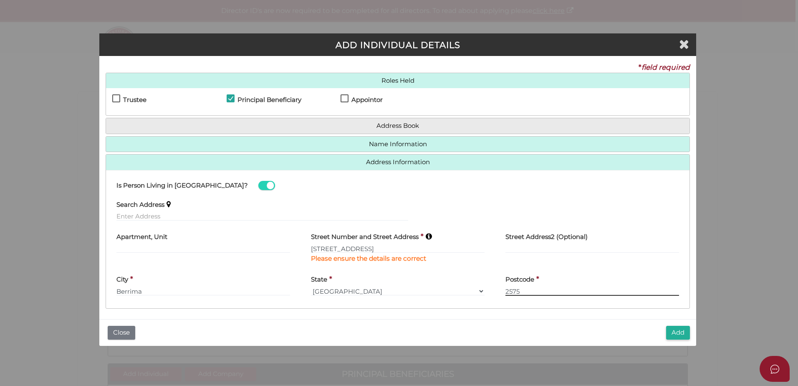
type input "2575"
click at [685, 328] on button "Add" at bounding box center [678, 333] width 24 height 14
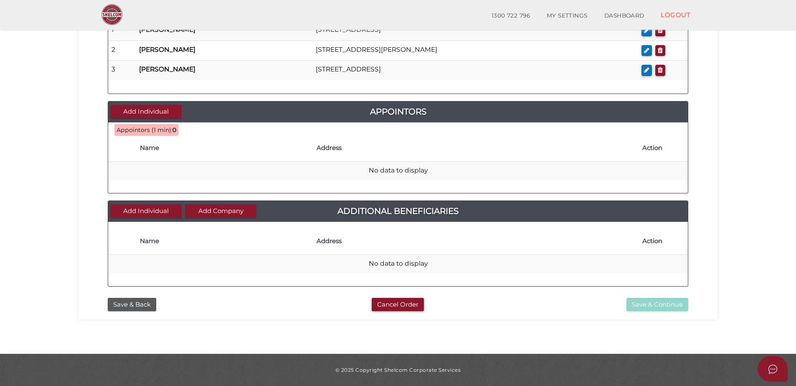
scroll to position [290, 0]
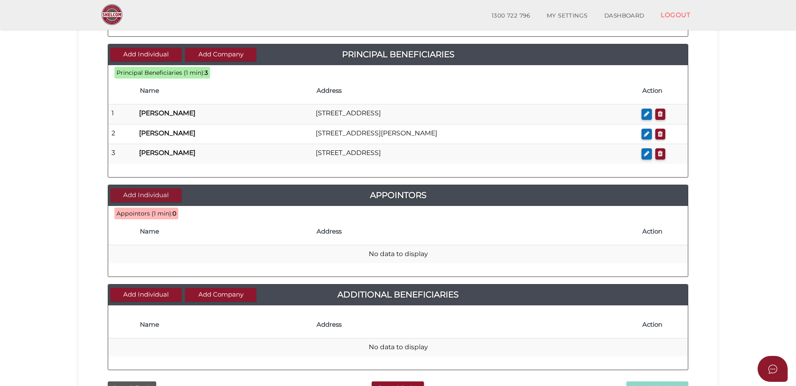
click at [156, 197] on button "Add Individual" at bounding box center [145, 195] width 71 height 14
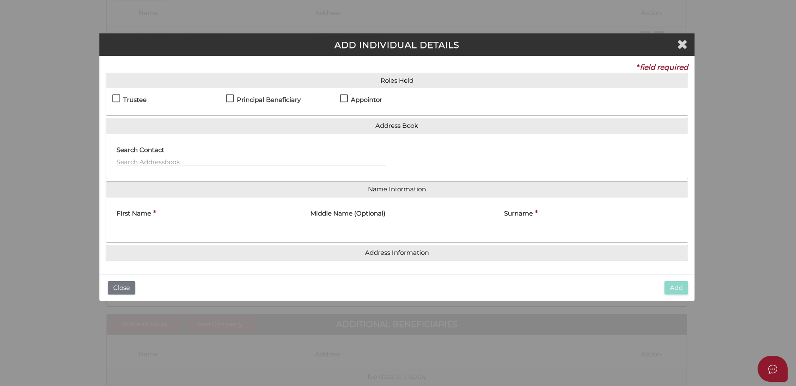
scroll to position [0, 0]
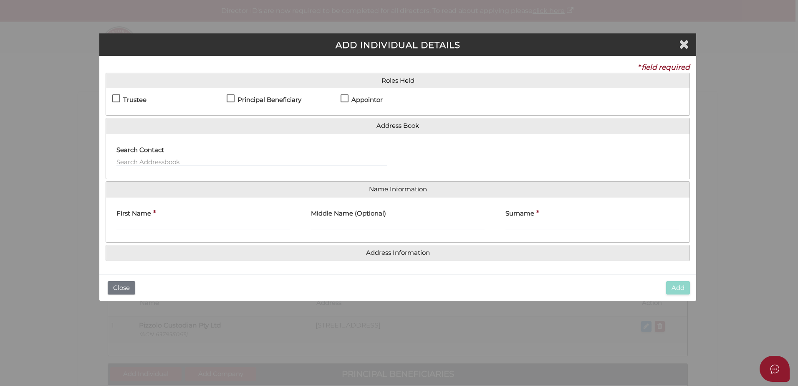
click at [346, 99] on label "Appointor" at bounding box center [362, 101] width 42 height 10
checkbox input "true"
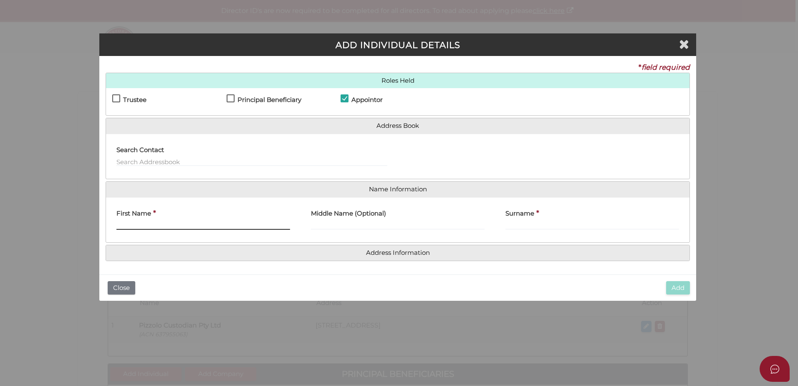
click at [142, 224] on input "First Name" at bounding box center [204, 224] width 174 height 9
type input "[PERSON_NAME]"
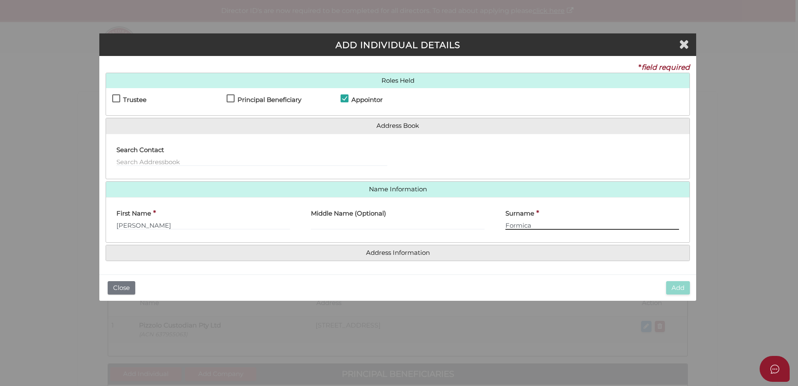
type input "Formica"
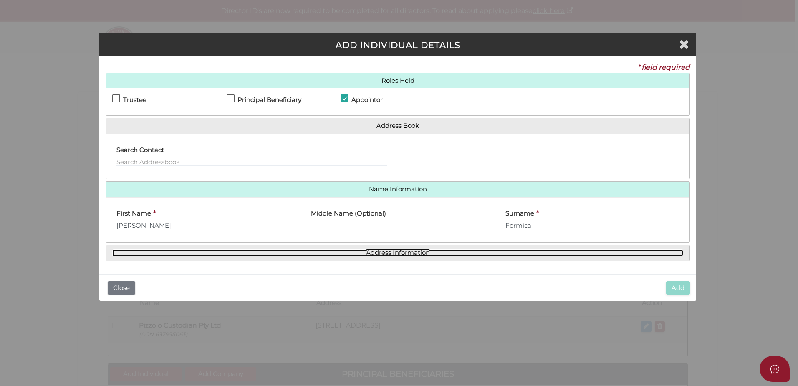
click at [387, 255] on link "Address Information" at bounding box center [397, 252] width 571 height 7
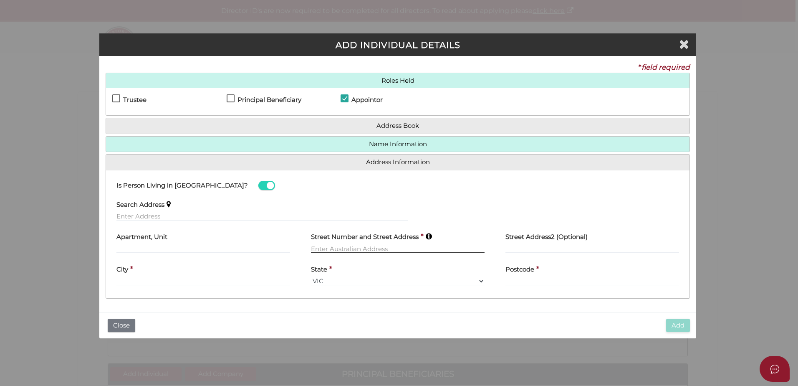
click at [315, 251] on input "text" at bounding box center [398, 248] width 174 height 9
type input "675 Wombeyan Caves Road"
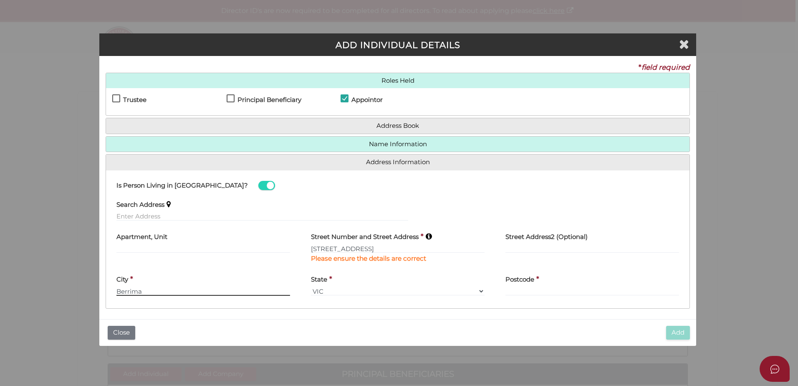
type input "Berrima"
select select "NSW"
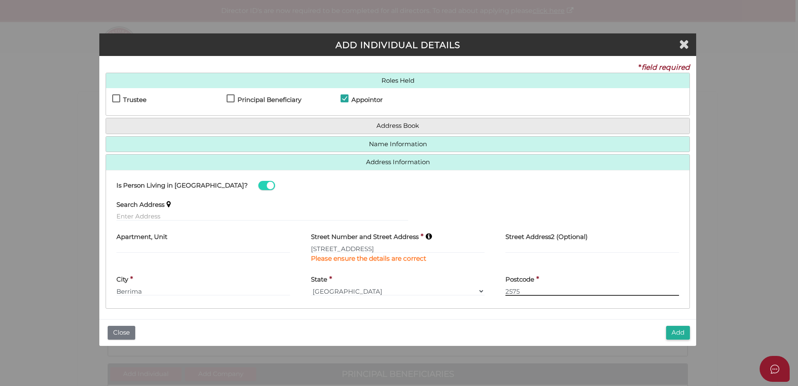
type input "2575"
click at [669, 328] on button "Add" at bounding box center [678, 333] width 24 height 14
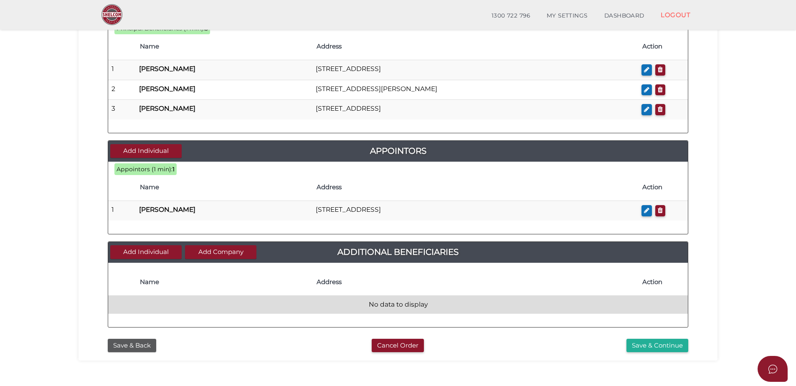
scroll to position [375, 0]
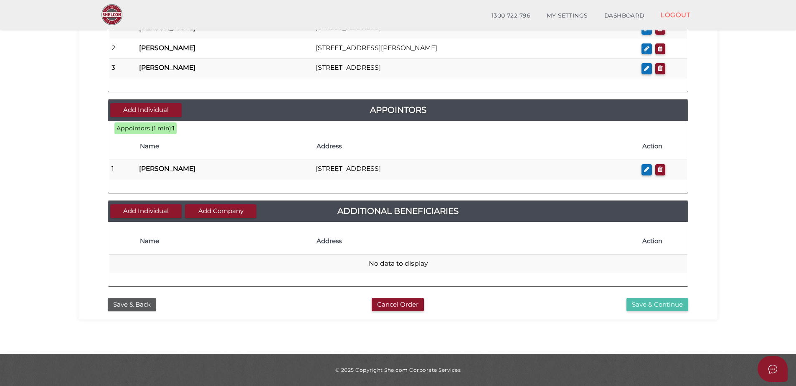
click at [634, 306] on button "Save & Continue" at bounding box center [657, 305] width 62 height 14
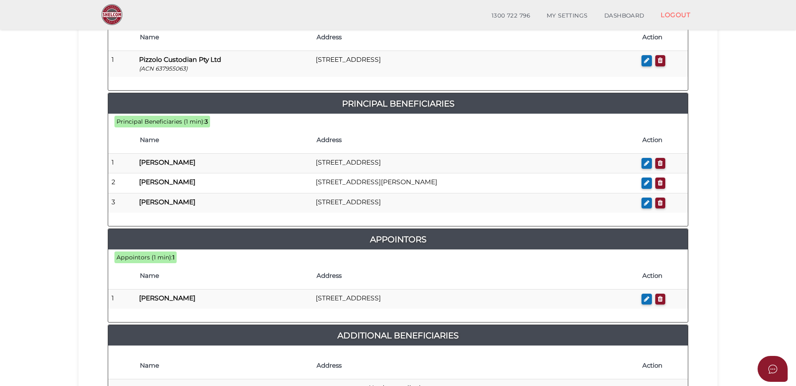
scroll to position [458, 0]
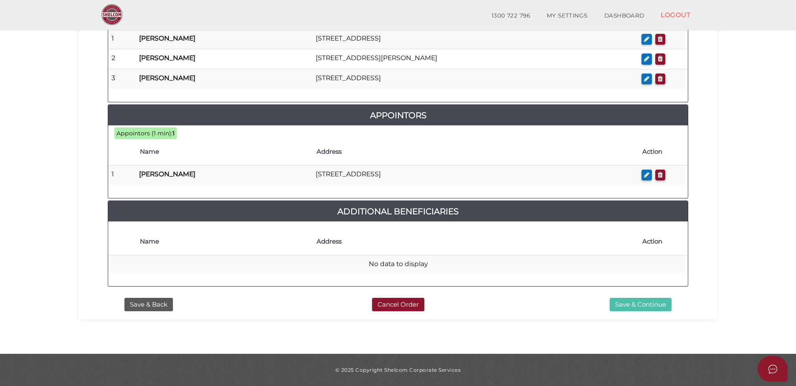
click at [637, 304] on button "Save & Continue" at bounding box center [641, 305] width 62 height 14
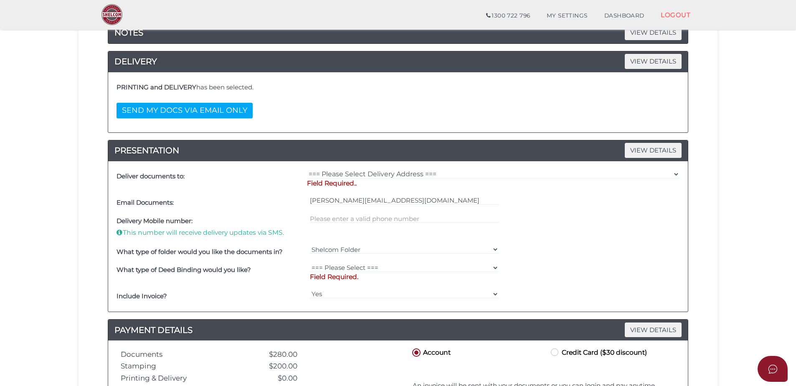
scroll to position [167, 0]
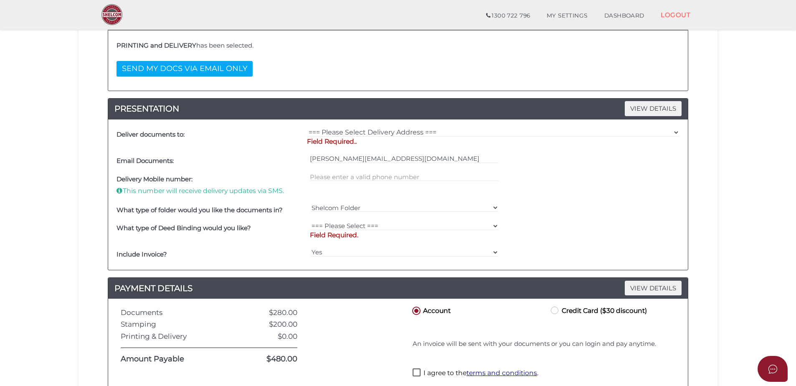
click at [370, 149] on div "=== Please Select Delivery Address === (User Address - [PERSON_NAME][GEOGRAPHIC…" at bounding box center [493, 139] width 377 height 26
click at [373, 134] on select "=== Please Select Delivery Address === (User Address - [PERSON_NAME][GEOGRAPHIC…" at bounding box center [493, 132] width 372 height 9
select select "0"
click at [307, 128] on select "=== Please Select Delivery Address === (User Address - [PERSON_NAME][GEOGRAPHIC…" at bounding box center [493, 132] width 372 height 9
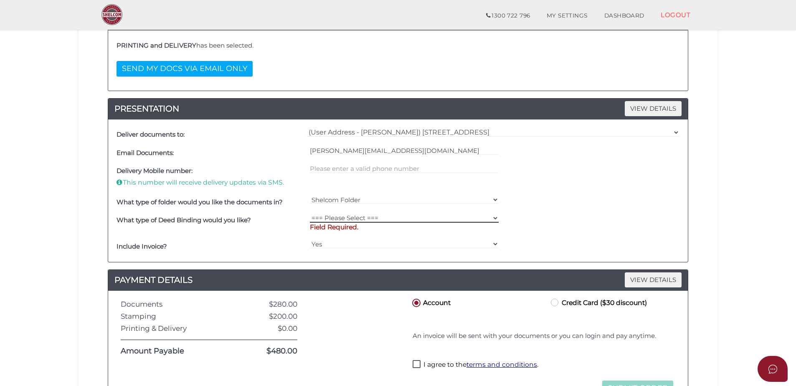
click at [337, 219] on select "=== Please Select === Comb Binding No Binding" at bounding box center [404, 217] width 189 height 9
select select "Comb Binding"
click at [310, 213] on select "=== Please Select === Comb Binding No Binding" at bounding box center [404, 217] width 189 height 9
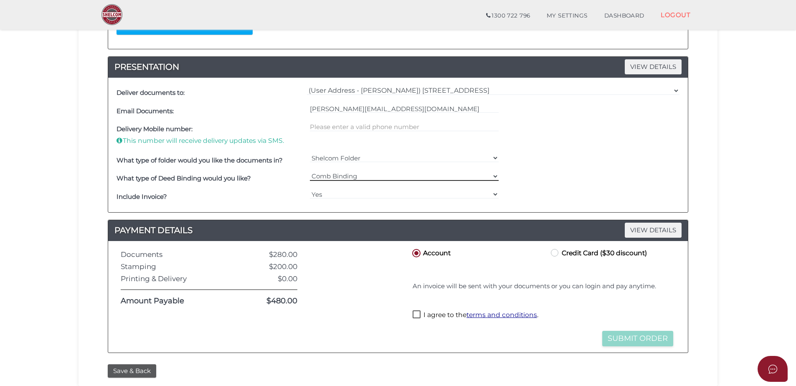
scroll to position [275, 0]
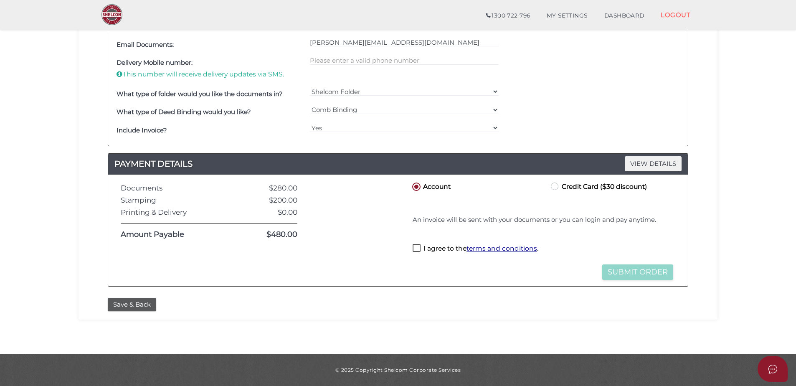
click at [556, 187] on label "Credit Card ($30 discount)" at bounding box center [598, 186] width 98 height 10
radio input "true"
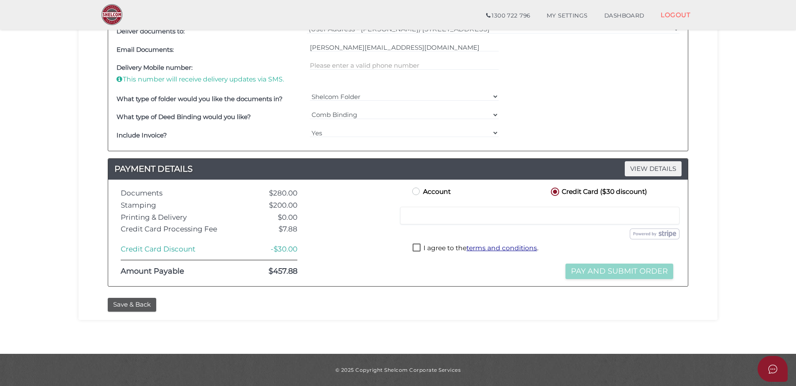
click at [418, 248] on label "I agree to the terms and conditions ." at bounding box center [476, 248] width 126 height 10
checkbox input "true"
click at [601, 271] on button "Pay and Submit Order" at bounding box center [619, 270] width 108 height 15
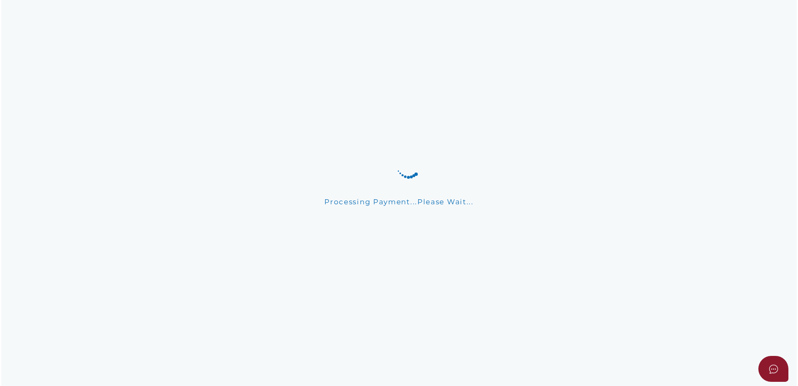
scroll to position [0, 0]
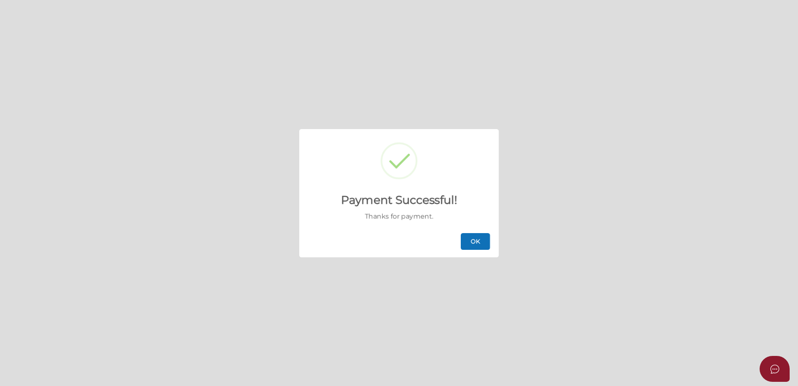
click at [481, 246] on button "OK" at bounding box center [475, 241] width 29 height 17
